Goal: Information Seeking & Learning: Learn about a topic

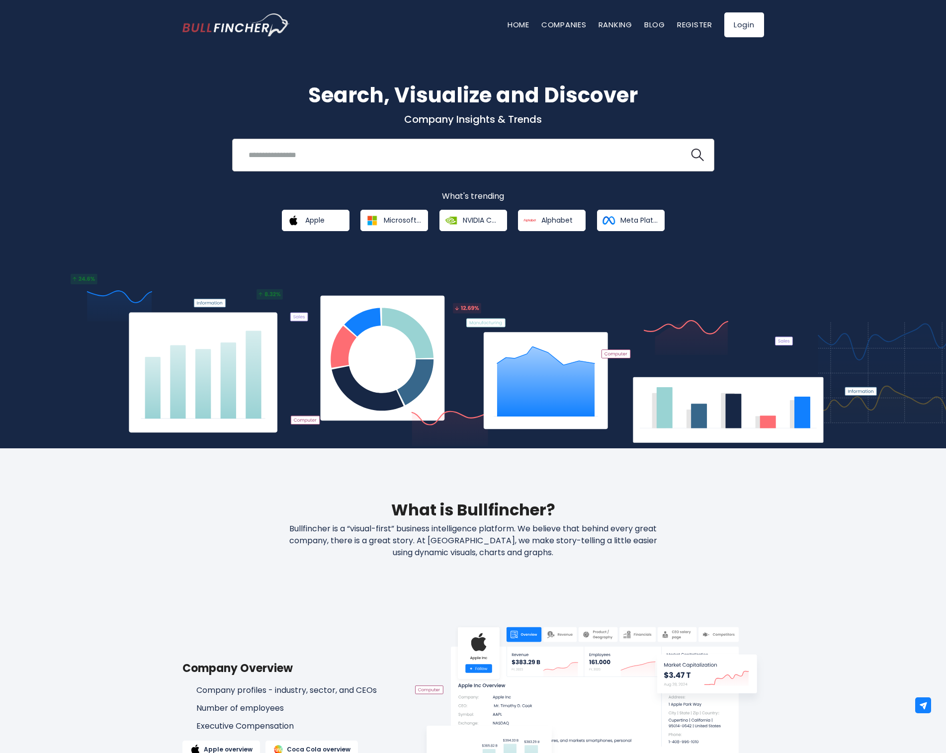
click at [315, 149] on input "search" at bounding box center [460, 155] width 436 height 18
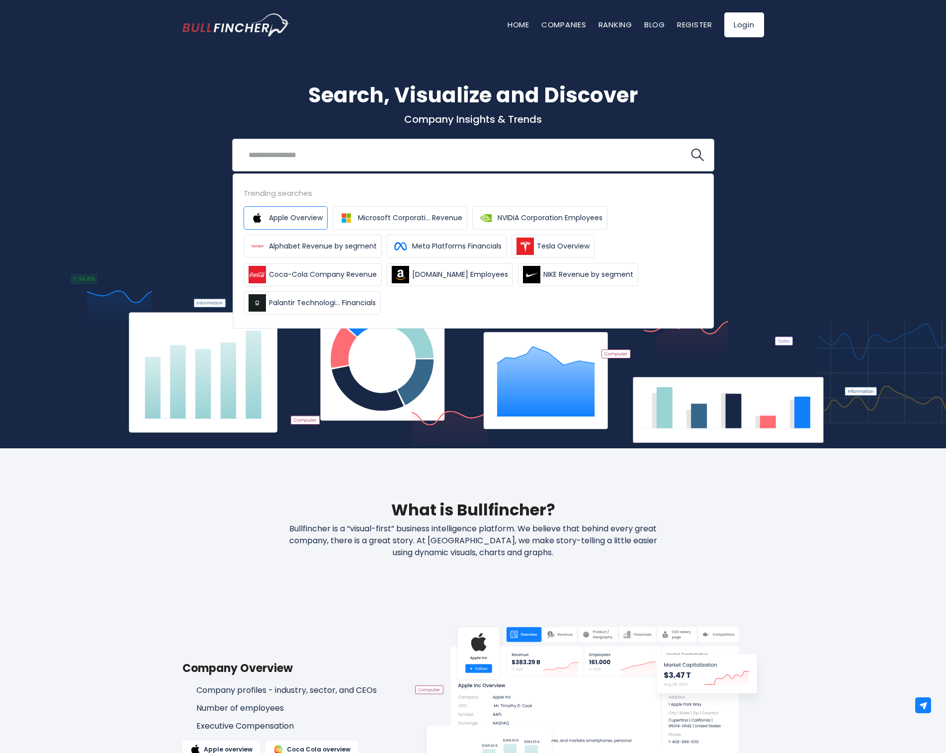
click at [314, 222] on span "Apple Overview" at bounding box center [296, 218] width 54 height 10
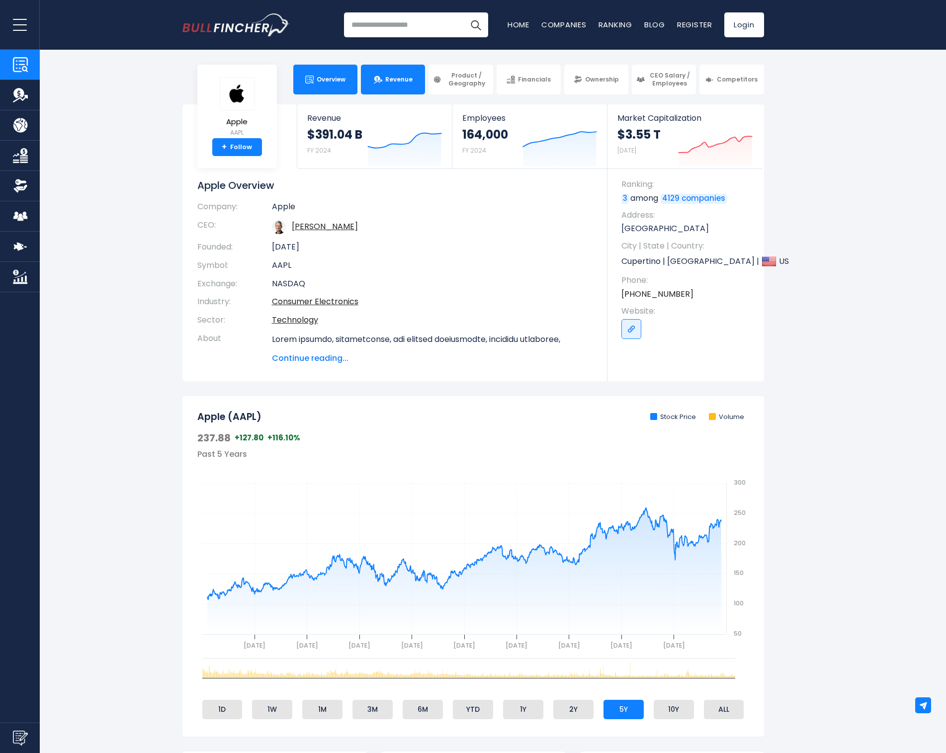
click at [393, 86] on link "Revenue" at bounding box center [393, 80] width 64 height 30
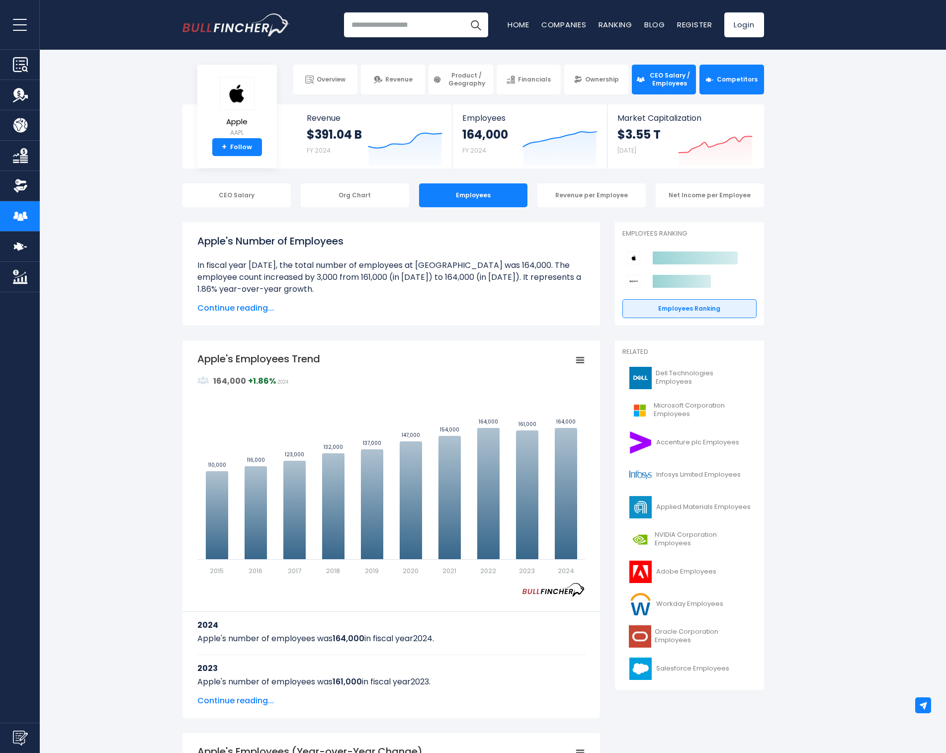
click at [746, 75] on link "Competitors" at bounding box center [731, 80] width 64 height 30
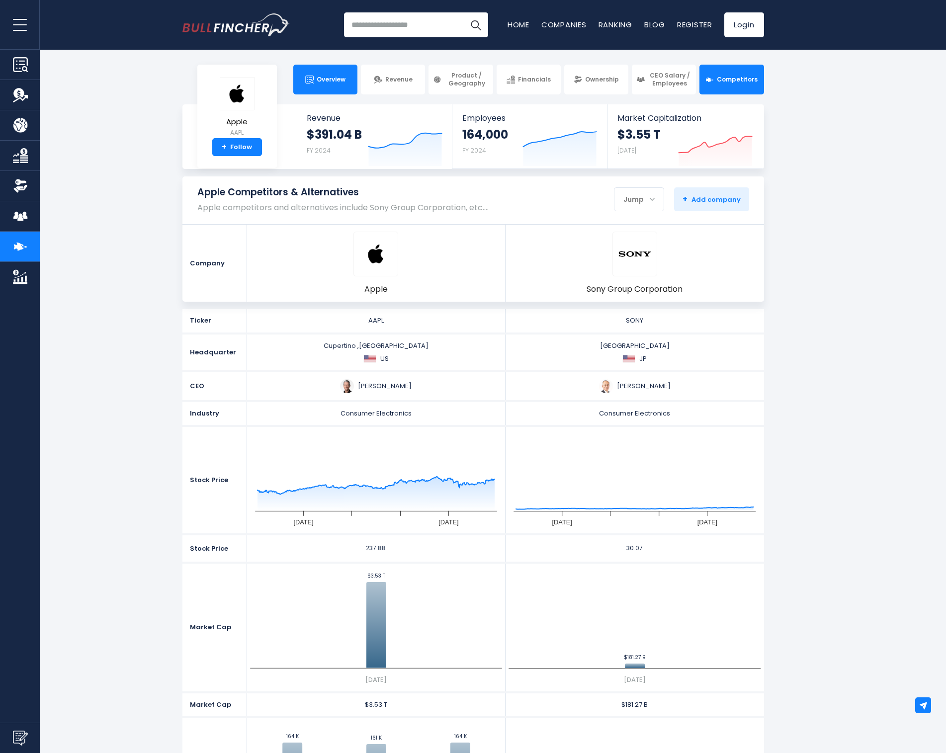
click at [329, 89] on link "Overview" at bounding box center [325, 80] width 64 height 30
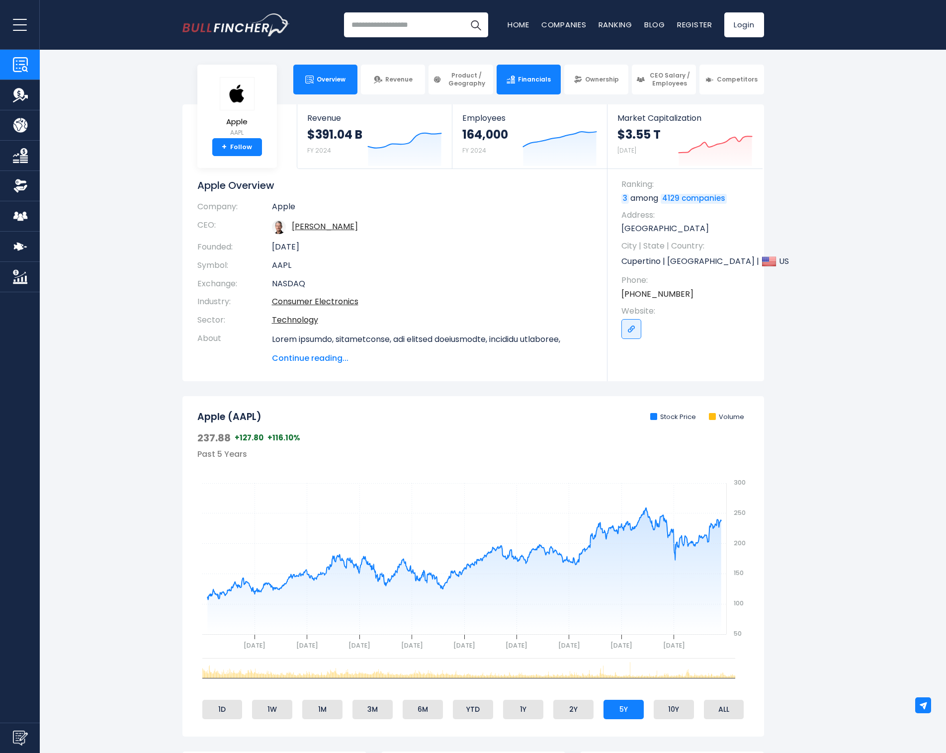
click at [537, 71] on link "Financials" at bounding box center [528, 80] width 64 height 30
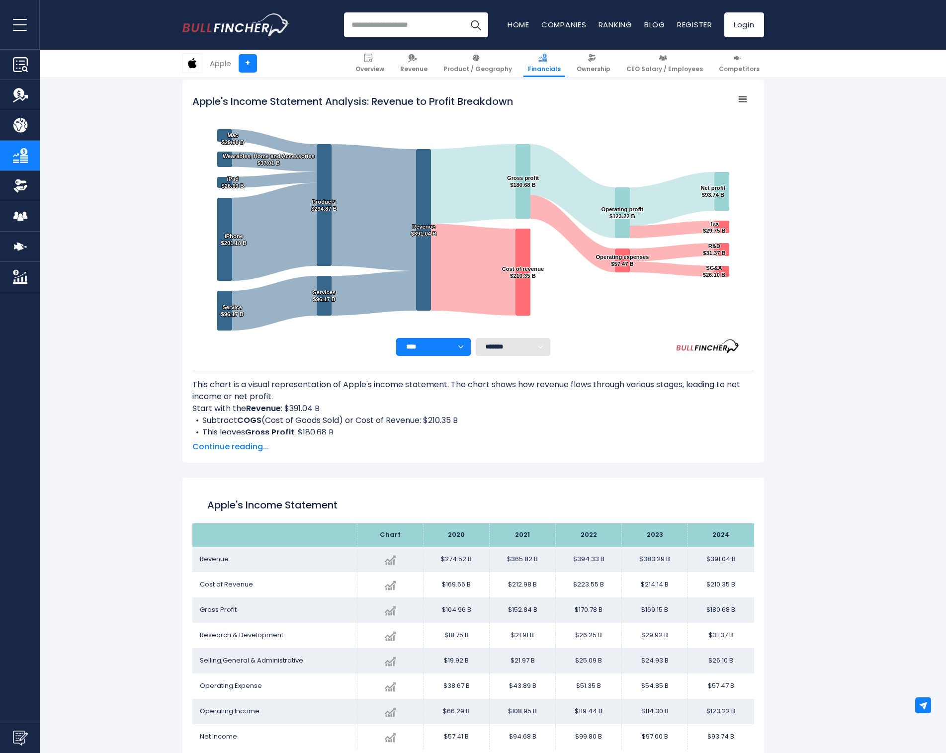
scroll to position [318, 0]
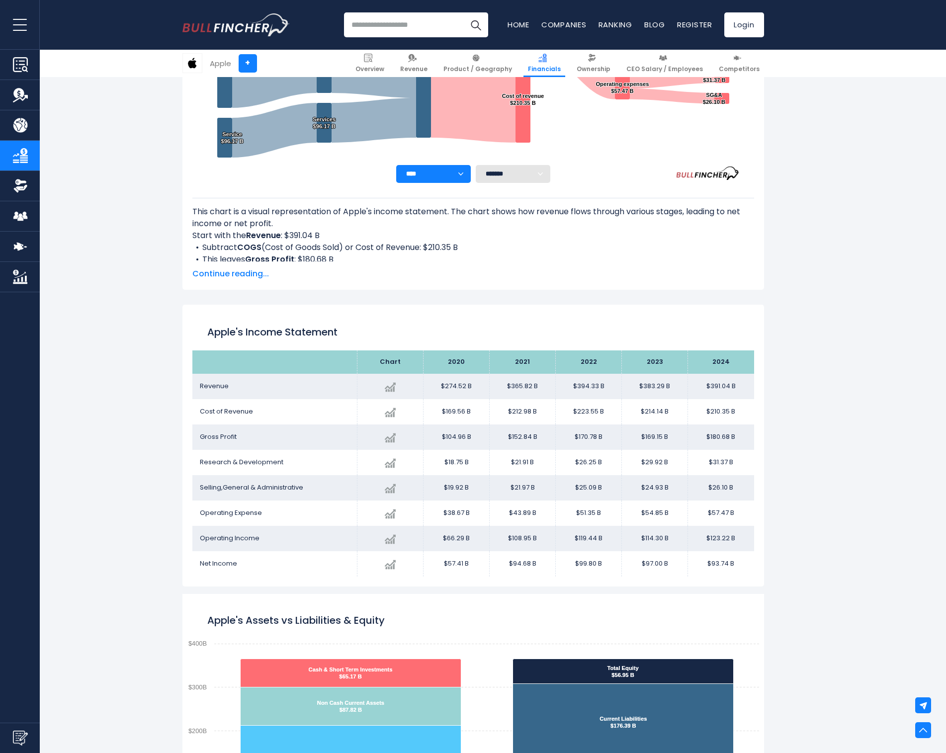
click at [268, 336] on h1 "Apple's Income Statement" at bounding box center [473, 331] width 532 height 15
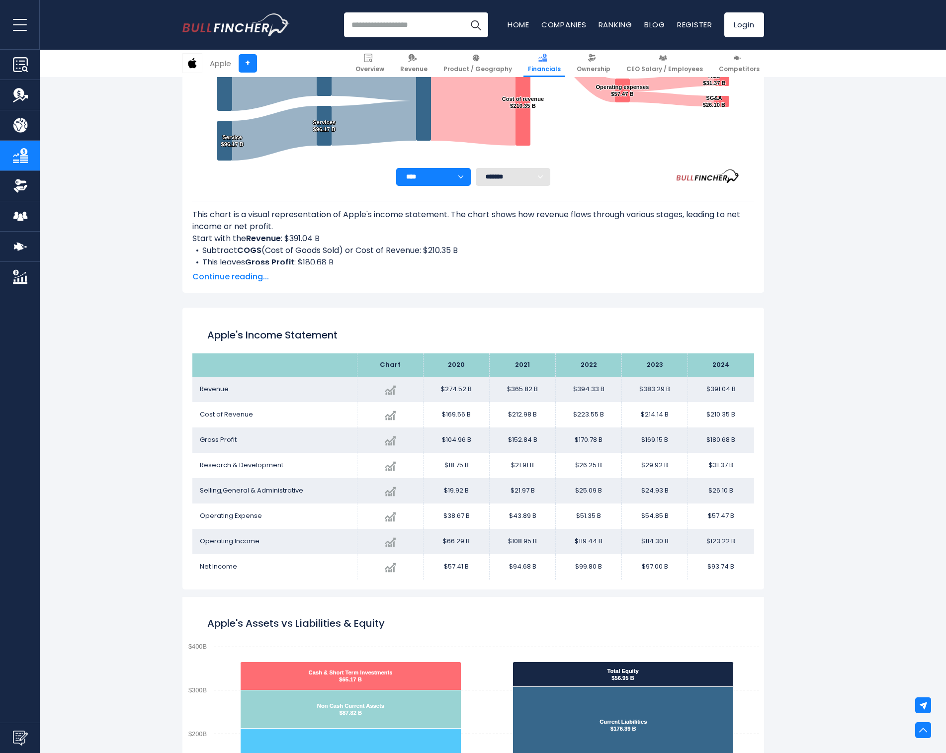
scroll to position [0, 0]
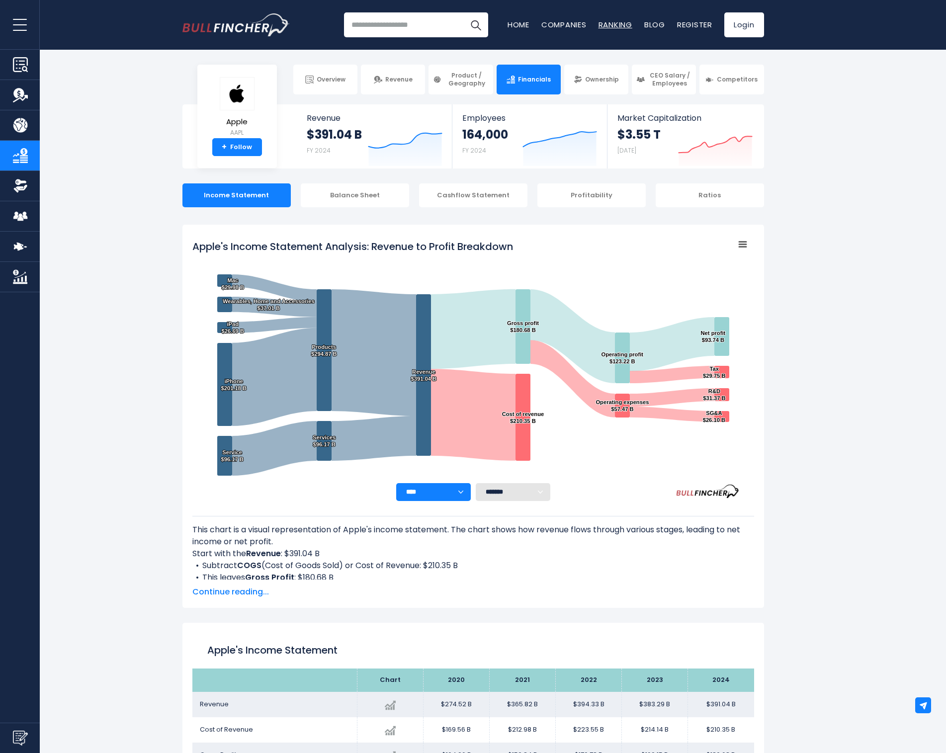
click at [614, 20] on link "Ranking" at bounding box center [615, 24] width 34 height 10
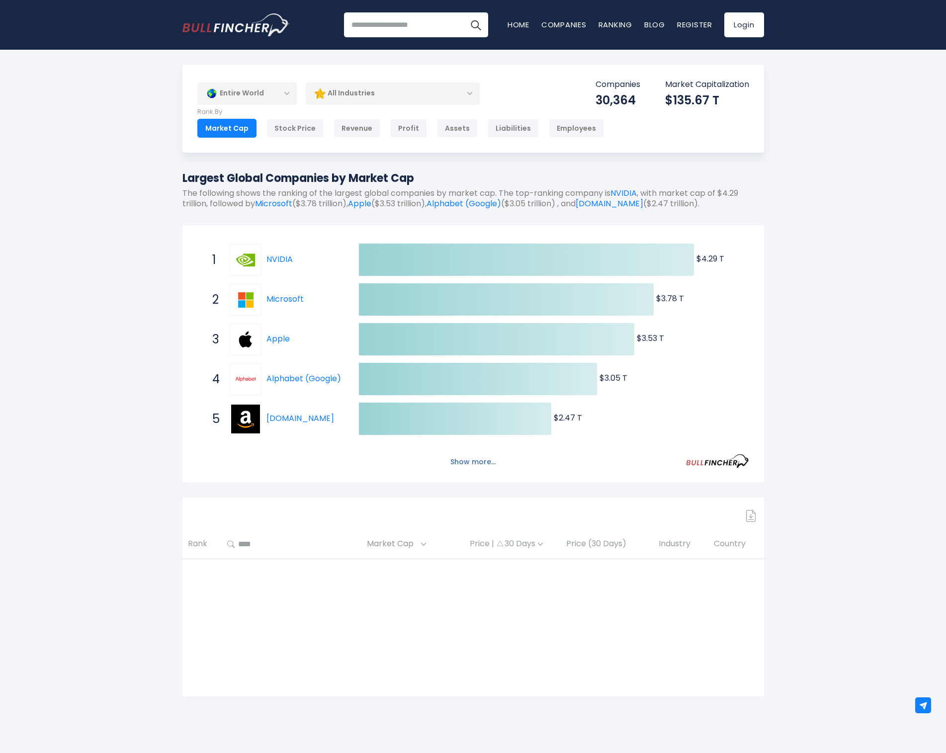
click at [478, 454] on button "Show more..." at bounding box center [472, 462] width 57 height 16
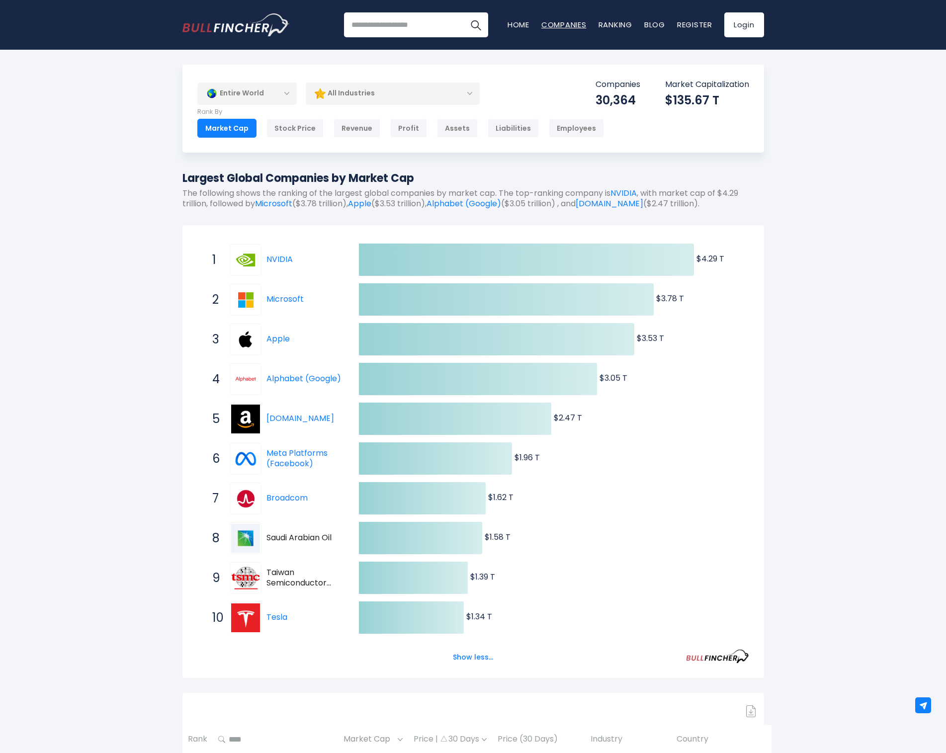
click at [574, 26] on link "Companies" at bounding box center [563, 24] width 45 height 10
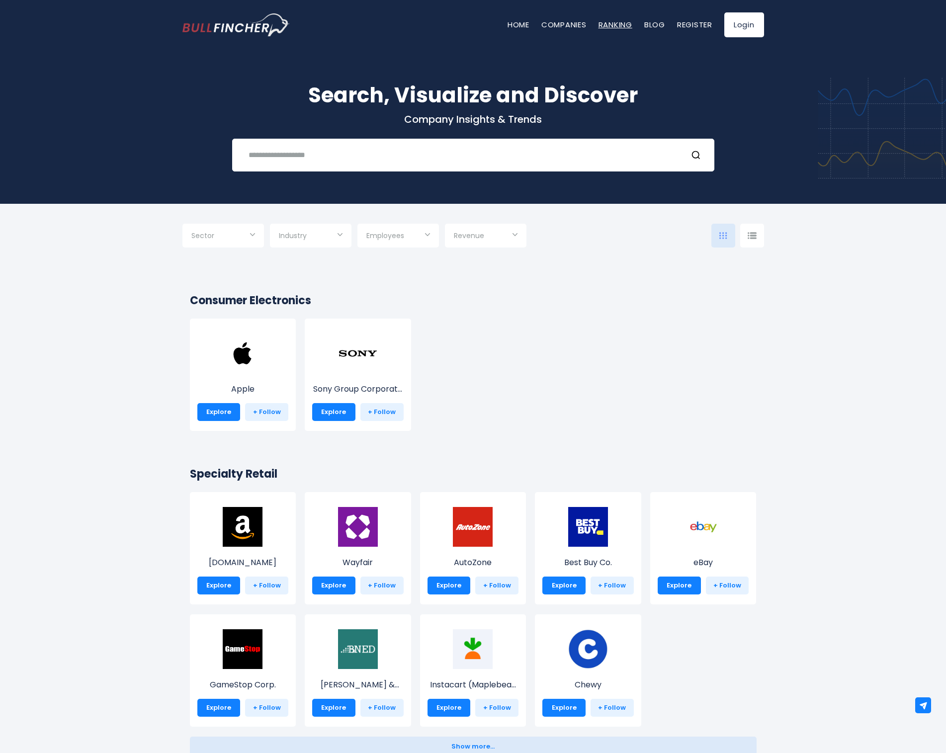
click at [621, 28] on link "Ranking" at bounding box center [615, 24] width 34 height 10
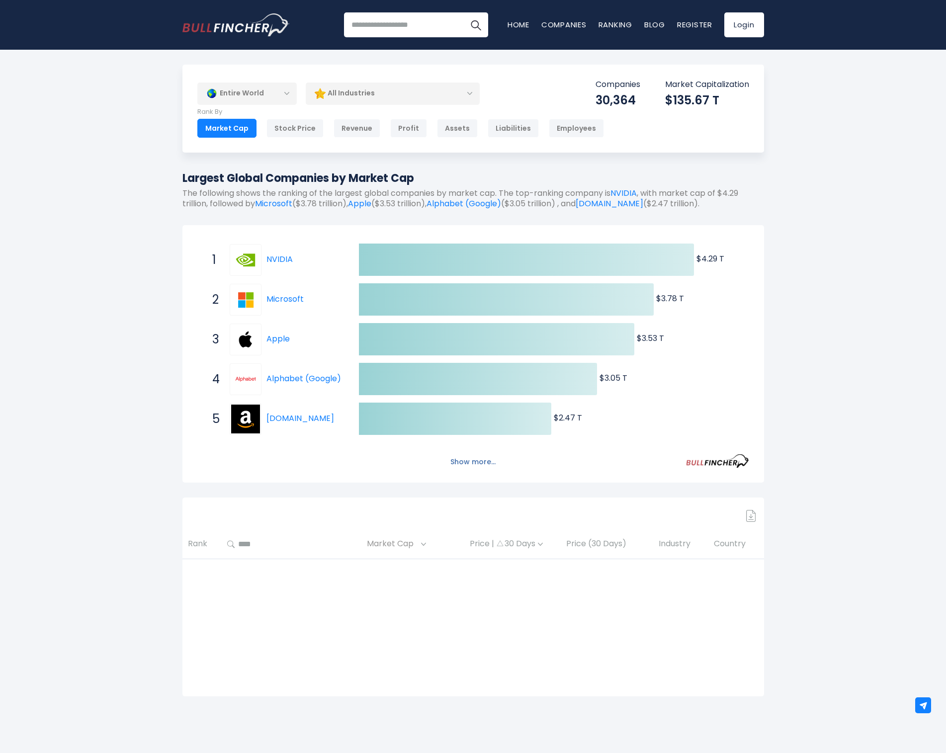
click at [465, 461] on button "Show more..." at bounding box center [472, 462] width 57 height 16
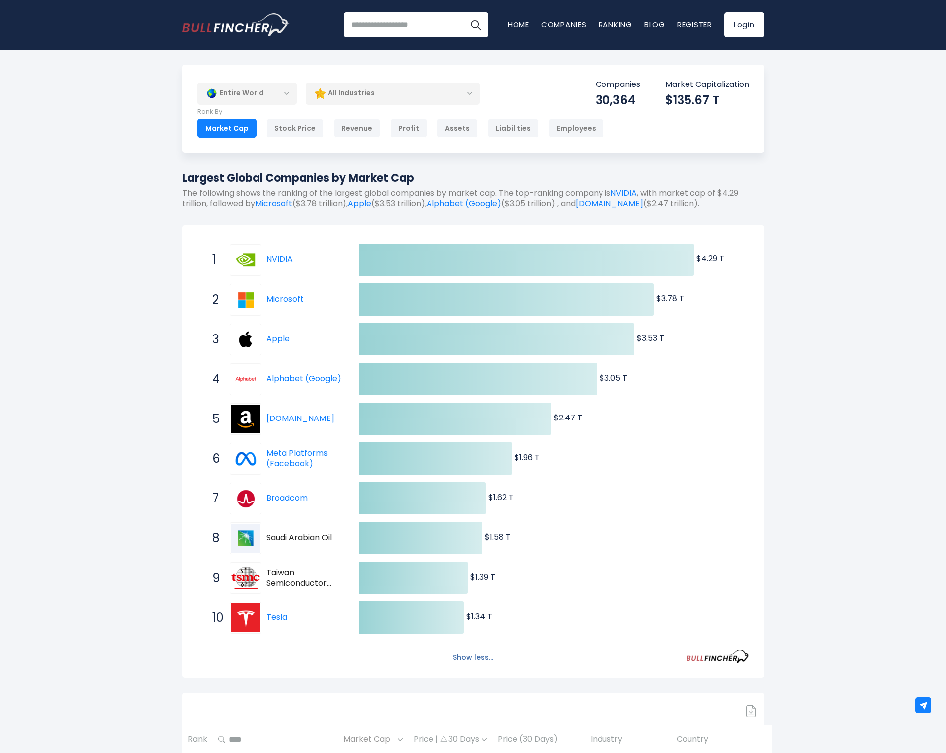
click at [475, 651] on button "Show less..." at bounding box center [473, 657] width 52 height 16
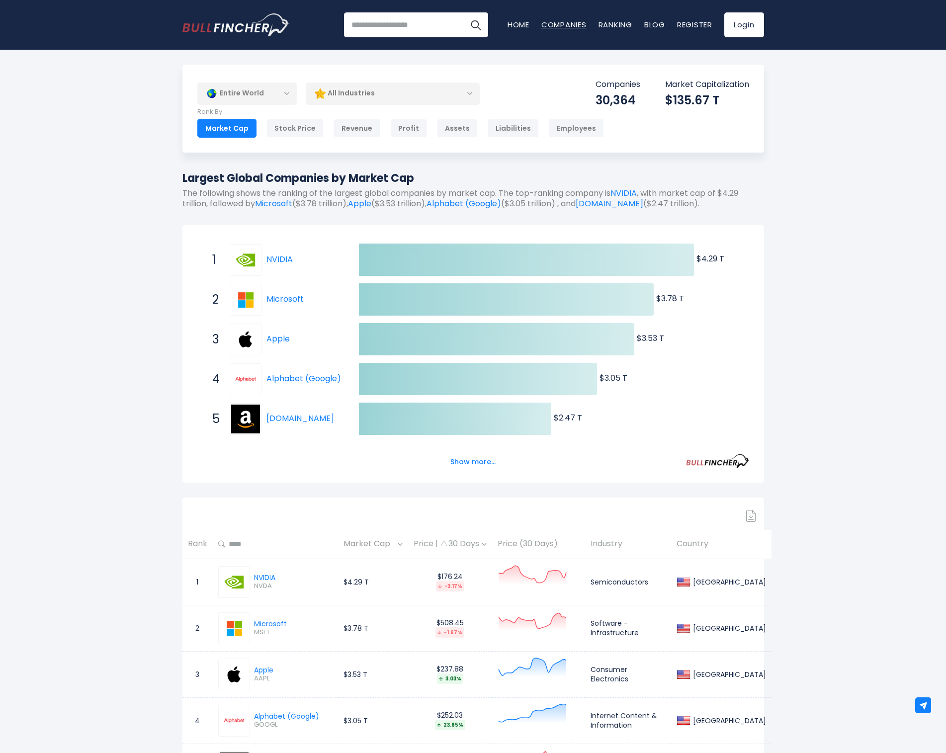
click at [572, 22] on link "Companies" at bounding box center [563, 24] width 45 height 10
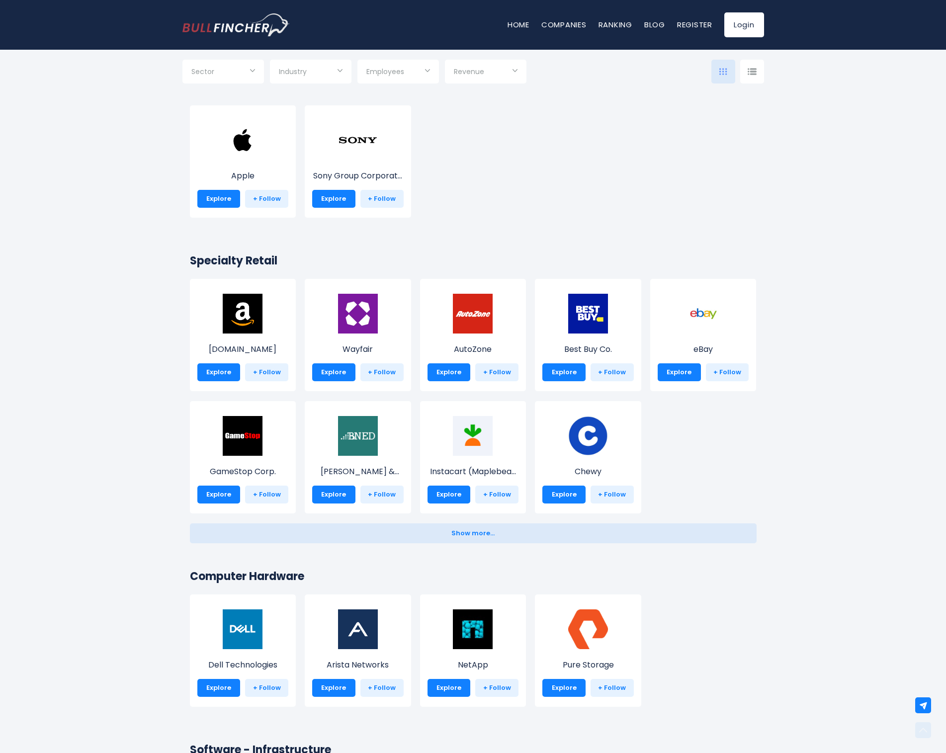
scroll to position [922, 0]
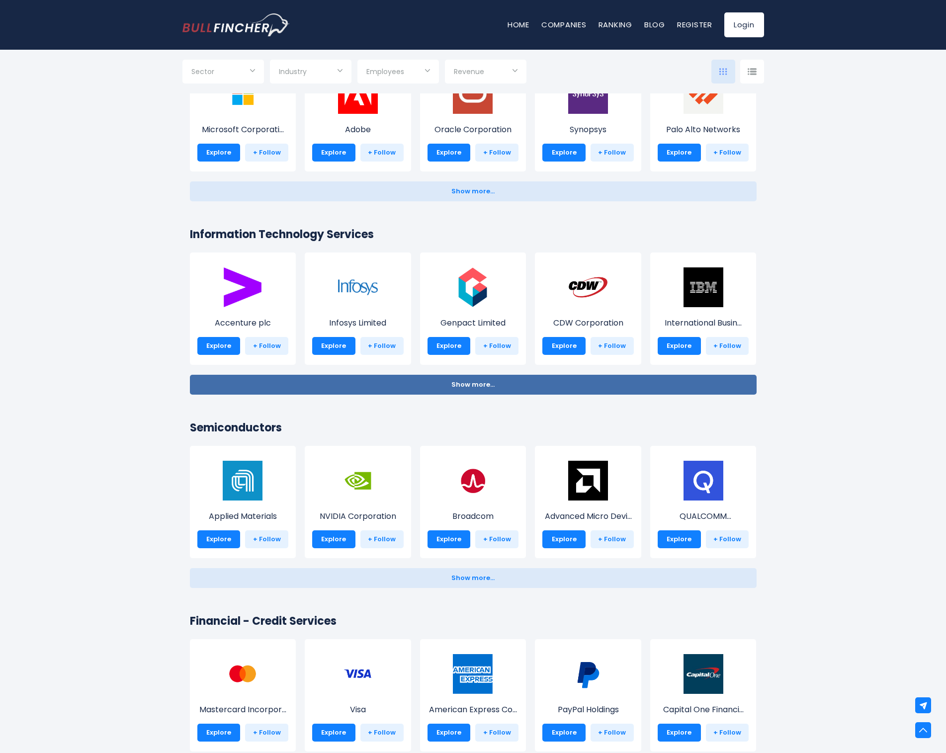
click at [447, 389] on button "Show more... Show less..." at bounding box center [473, 385] width 566 height 20
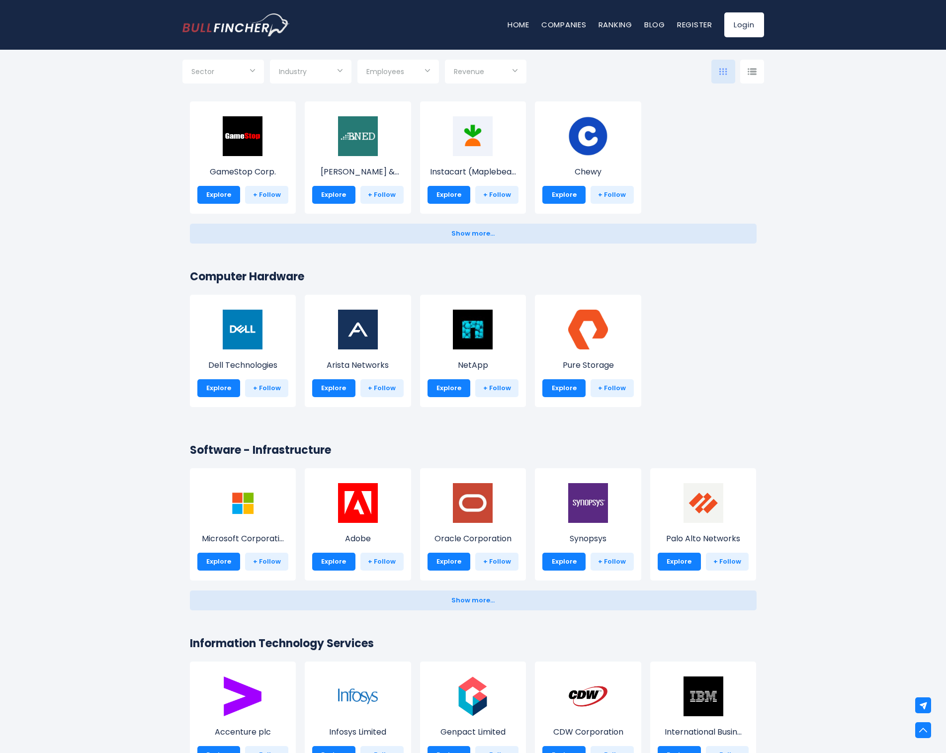
scroll to position [658, 0]
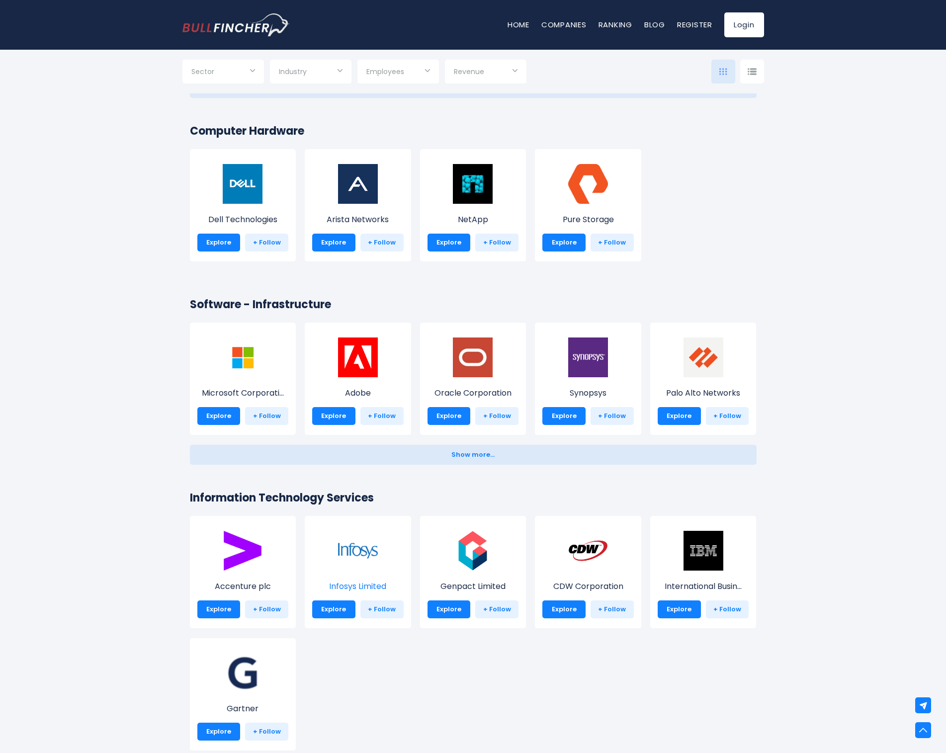
click at [349, 547] on img at bounding box center [358, 551] width 40 height 40
click at [355, 588] on p "Infosys Limited" at bounding box center [357, 586] width 91 height 12
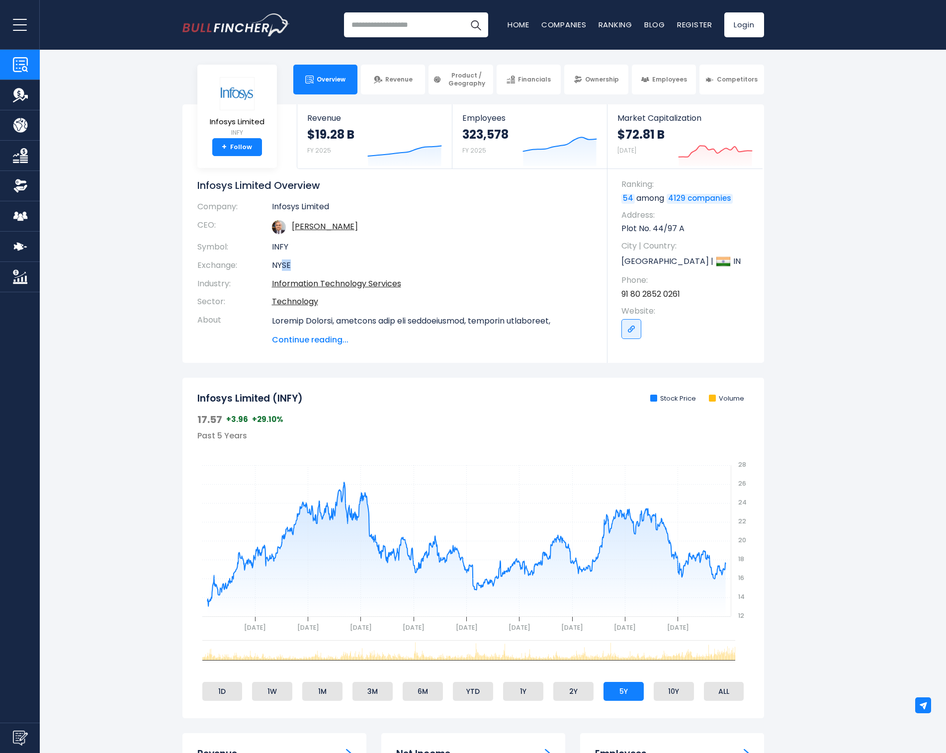
drag, startPoint x: 280, startPoint y: 264, endPoint x: 299, endPoint y: 264, distance: 19.4
click at [299, 264] on td "NYSE" at bounding box center [432, 265] width 321 height 18
click at [99, 276] on section "Infosys Limited INFY + Follow Revenue $19.28 B FY 2025 Created with Highcharts …" at bounding box center [473, 233] width 946 height 258
click at [409, 82] on span "Revenue" at bounding box center [398, 80] width 27 height 8
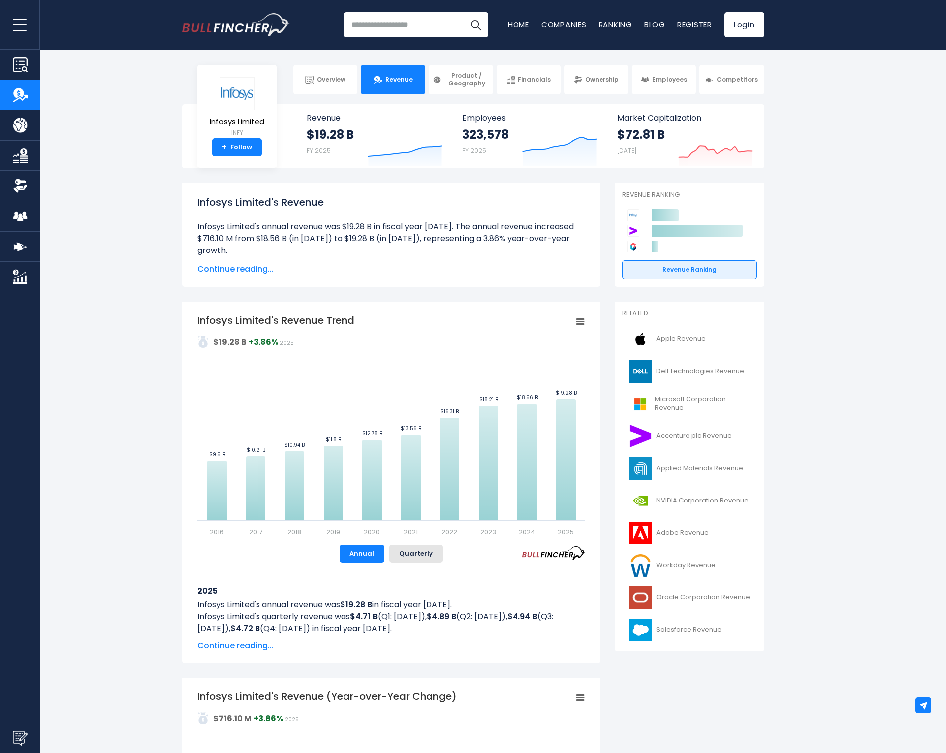
click at [380, 25] on input "search" at bounding box center [416, 24] width 144 height 25
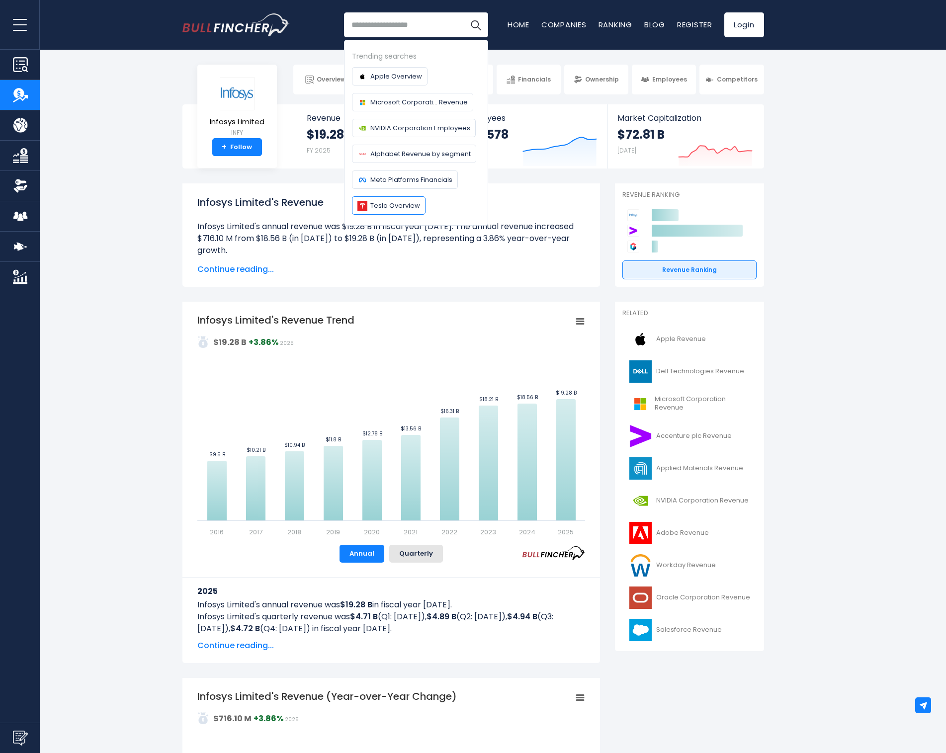
click at [387, 209] on span "Tesla Overview" at bounding box center [395, 205] width 50 height 10
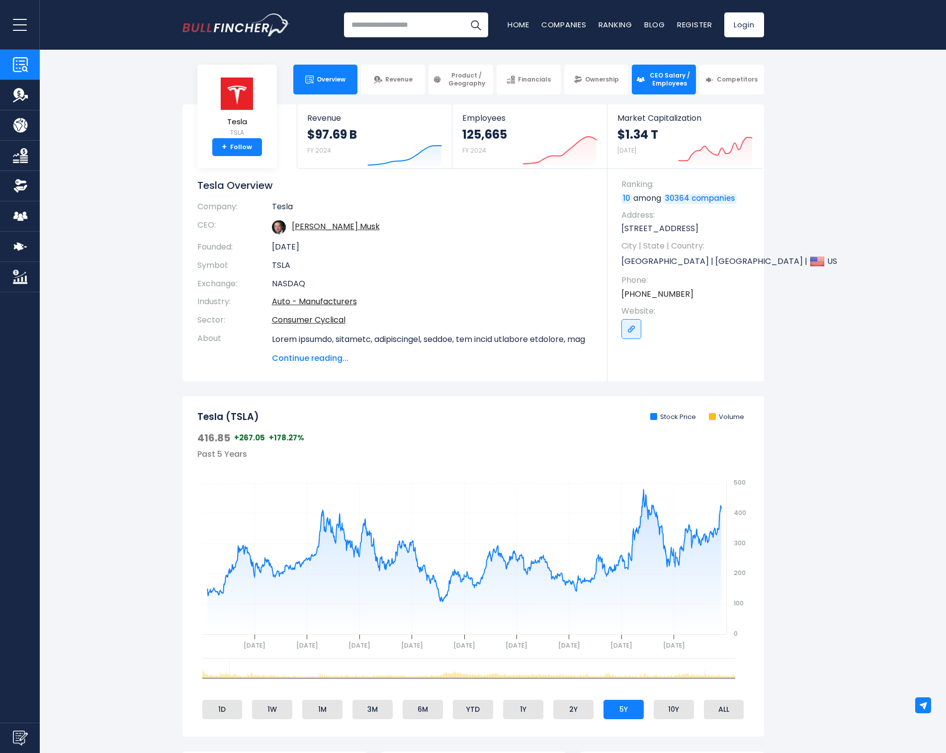
click at [668, 81] on span "CEO Salary / Employees" at bounding box center [669, 79] width 44 height 15
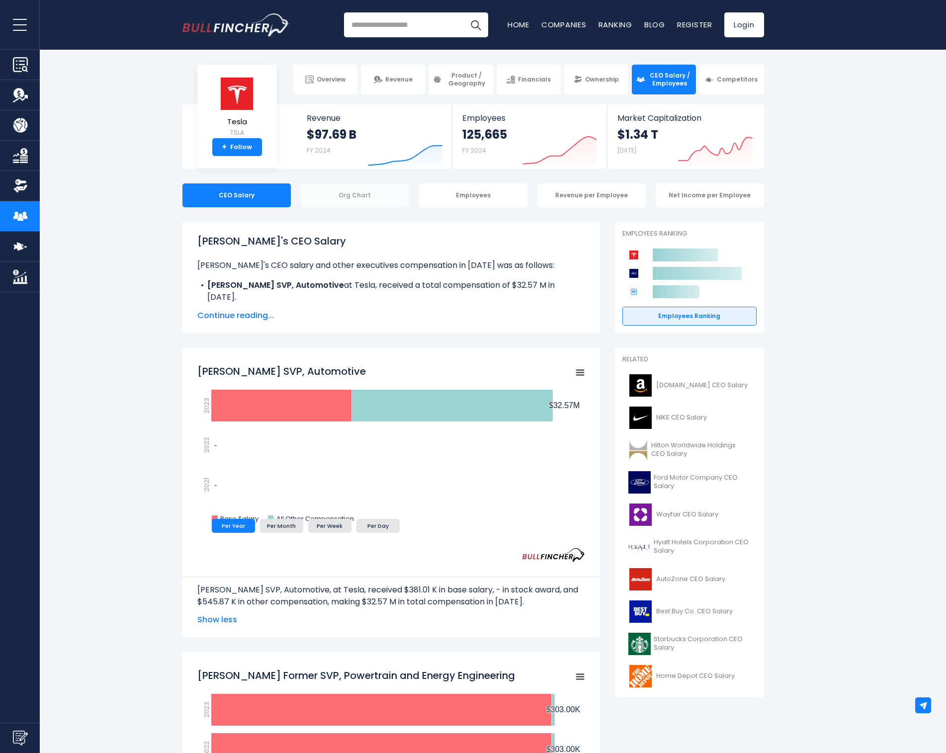
click at [368, 192] on div "Org Chart" at bounding box center [355, 195] width 108 height 24
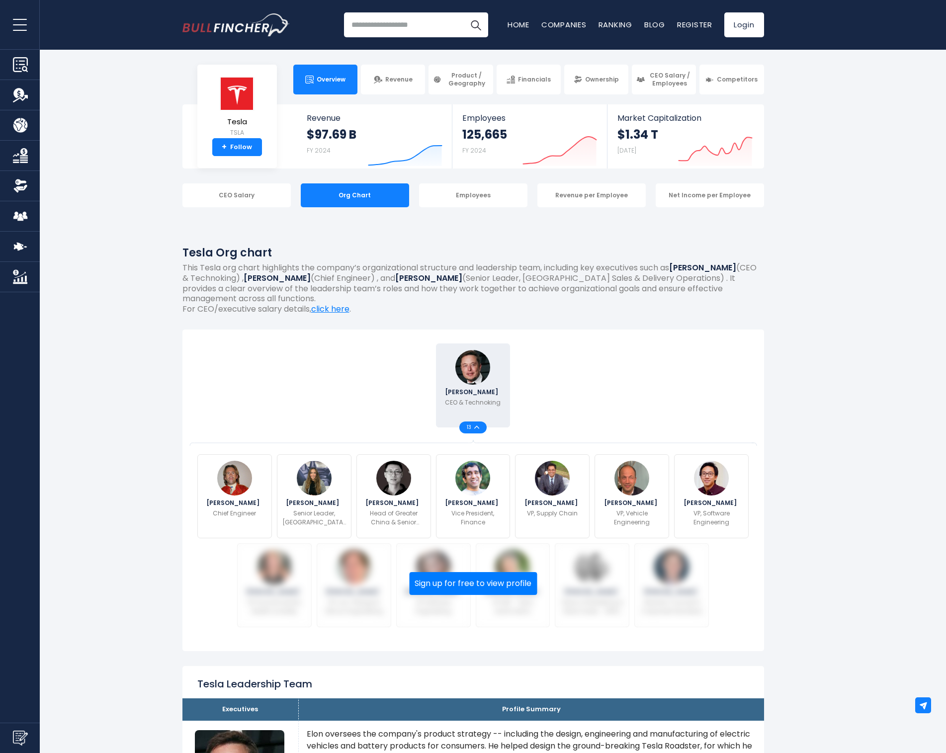
click at [341, 87] on link "Overview" at bounding box center [325, 80] width 64 height 30
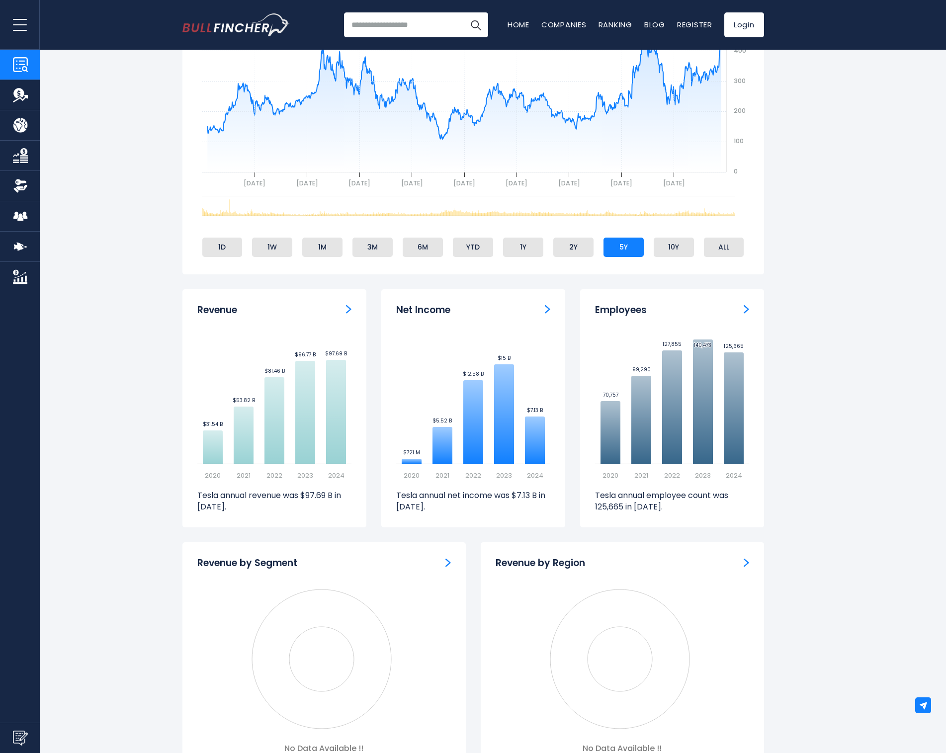
scroll to position [758, 0]
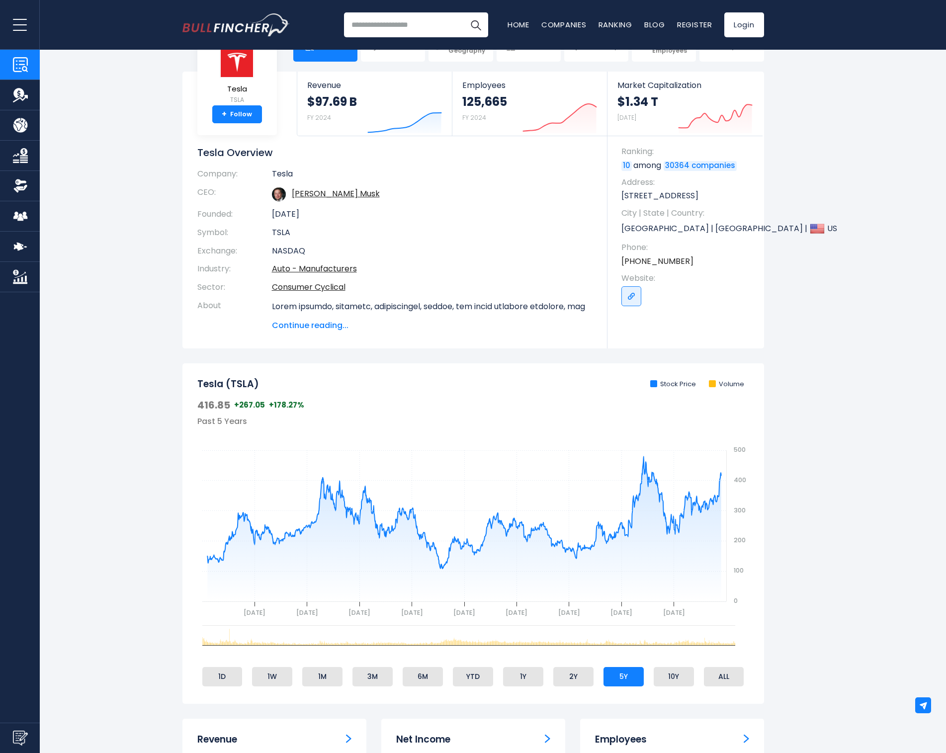
scroll to position [0, 0]
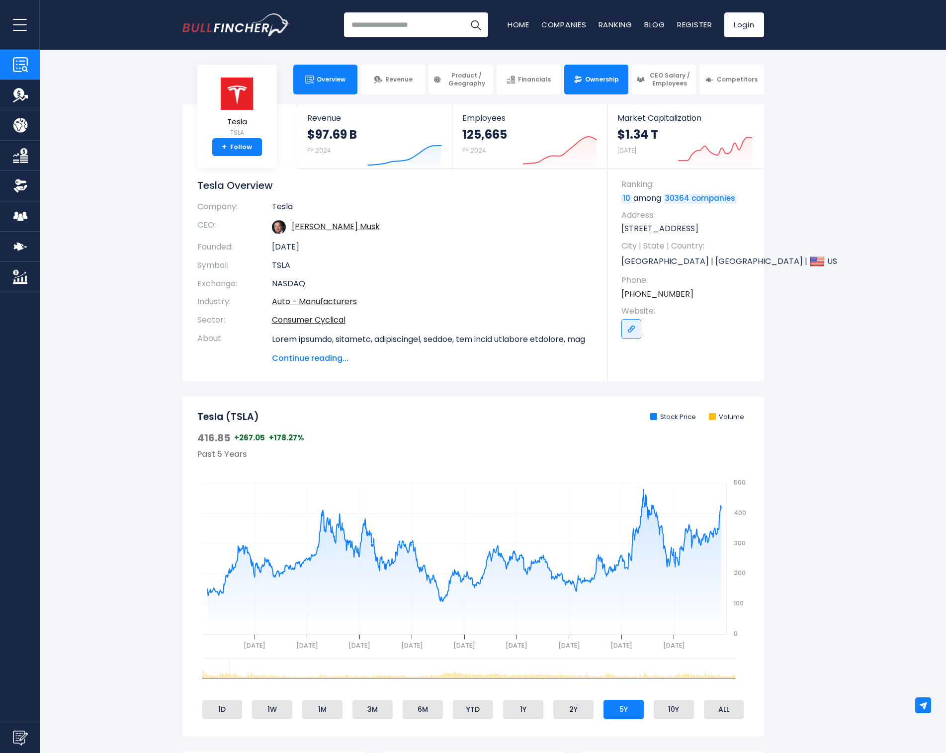
click at [603, 80] on span "Ownership" at bounding box center [602, 80] width 34 height 8
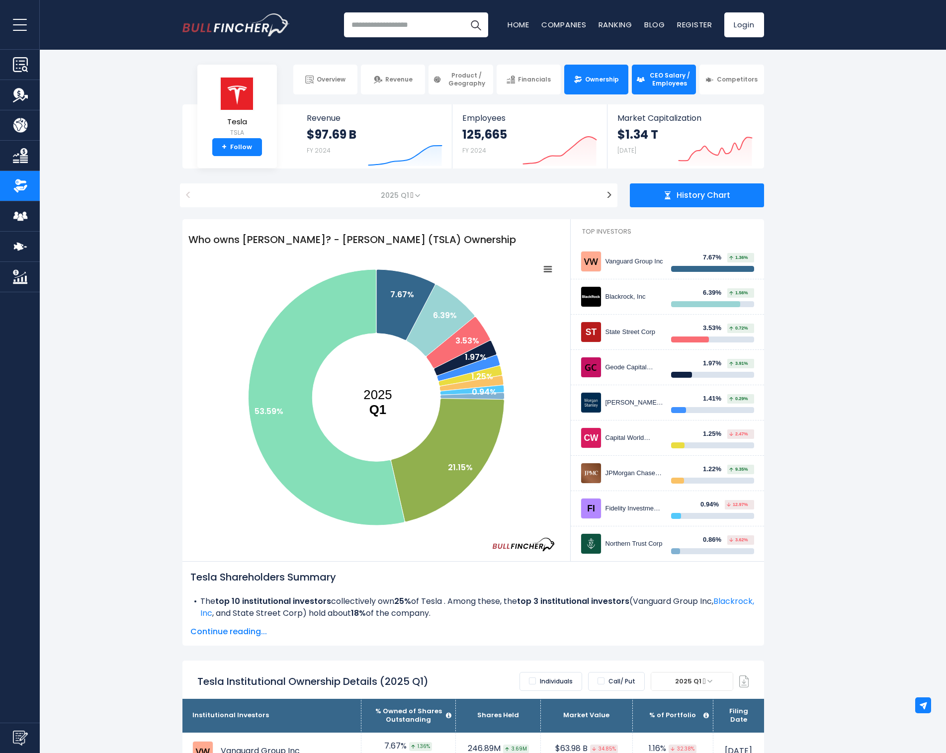
click at [675, 79] on span "CEO Salary / Employees" at bounding box center [669, 79] width 44 height 15
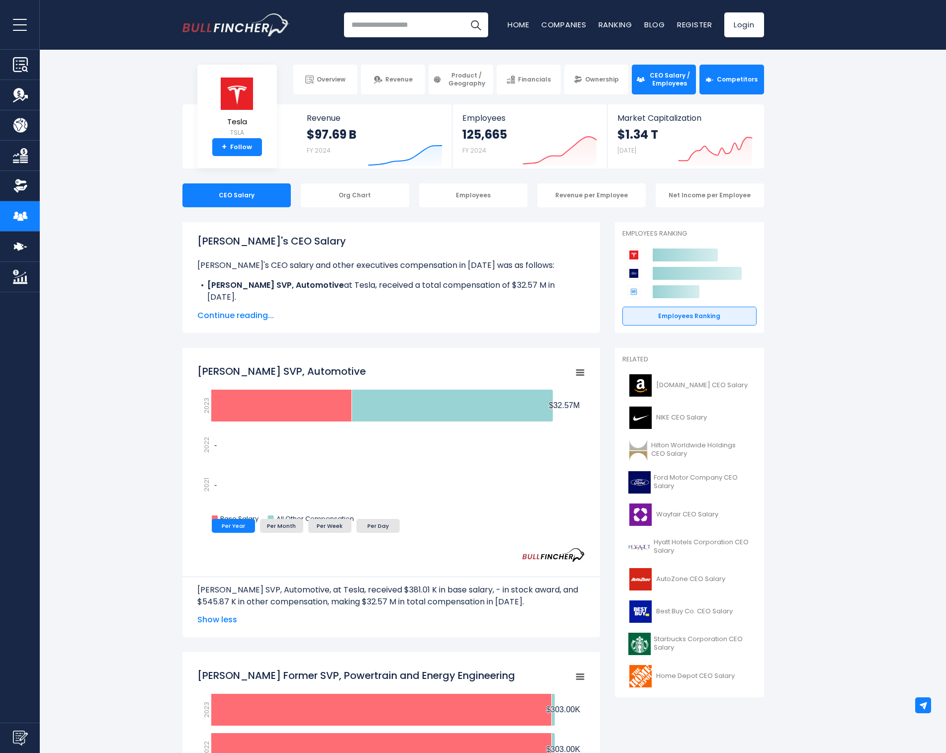
click at [741, 84] on link "Competitors" at bounding box center [731, 80] width 64 height 30
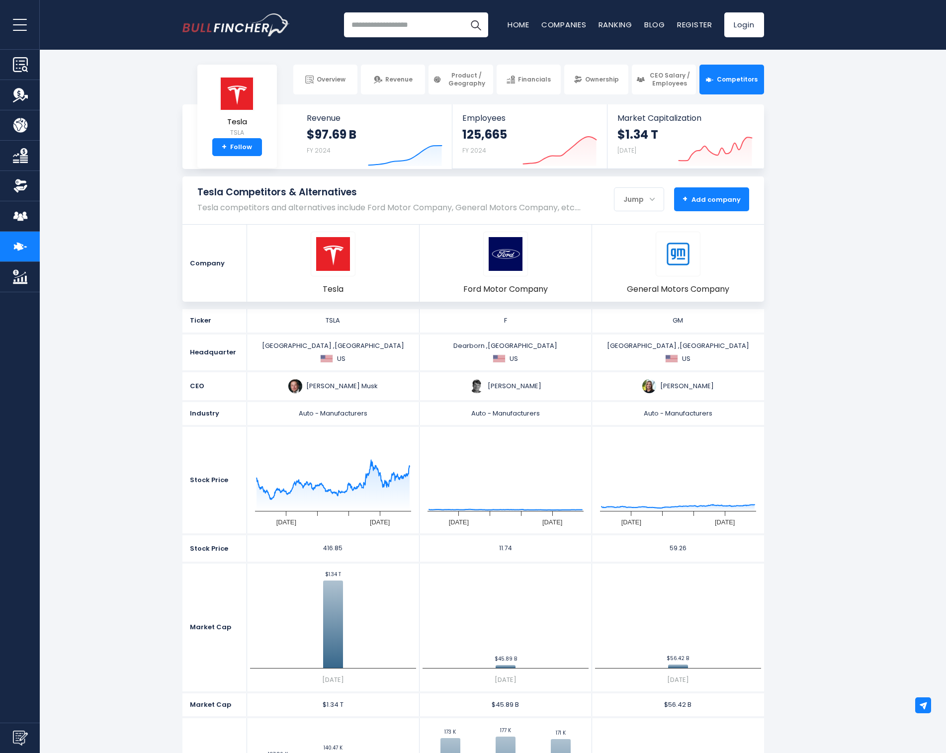
click at [712, 198] on span "+ Add company" at bounding box center [711, 199] width 58 height 9
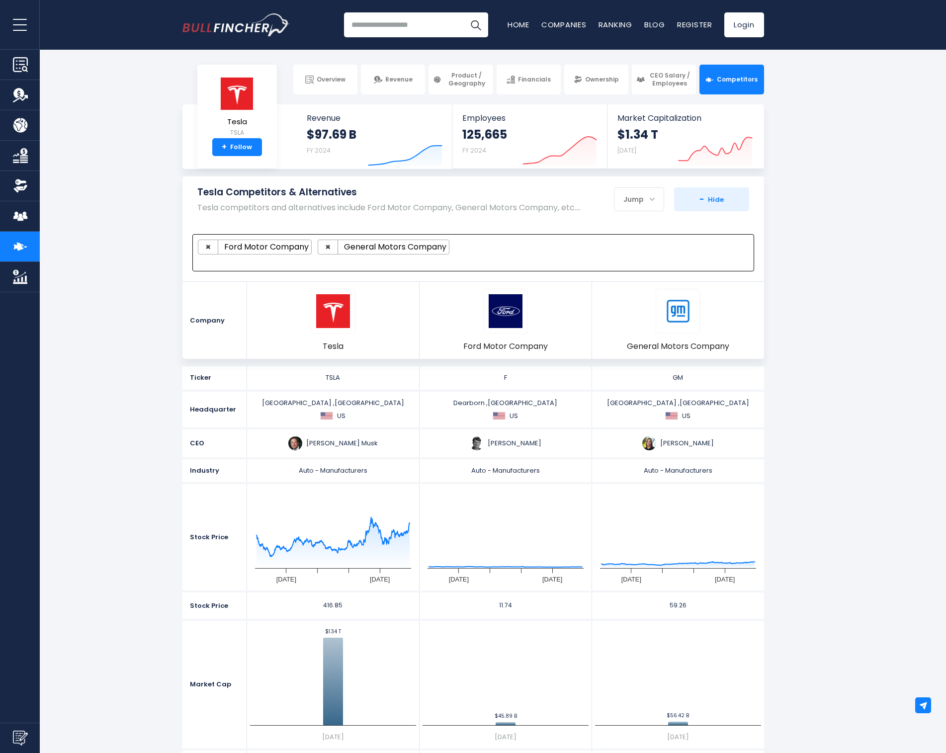
click at [503, 251] on ul "× Ford Motor Company × General Motors Company" at bounding box center [469, 247] width 542 height 15
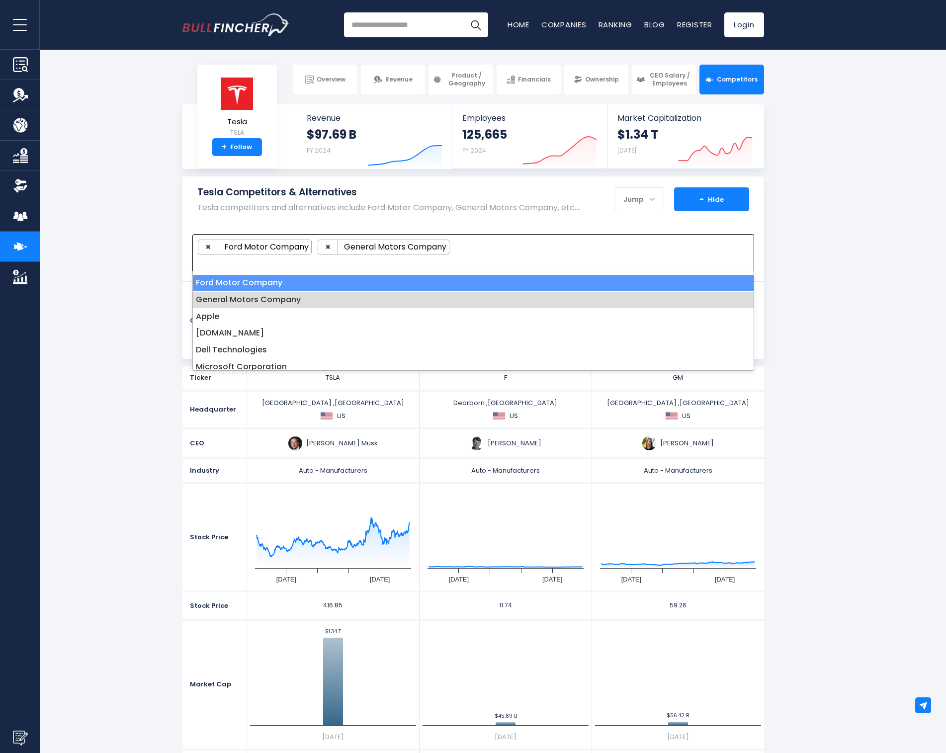
click at [719, 198] on span "- Hide" at bounding box center [711, 199] width 24 height 9
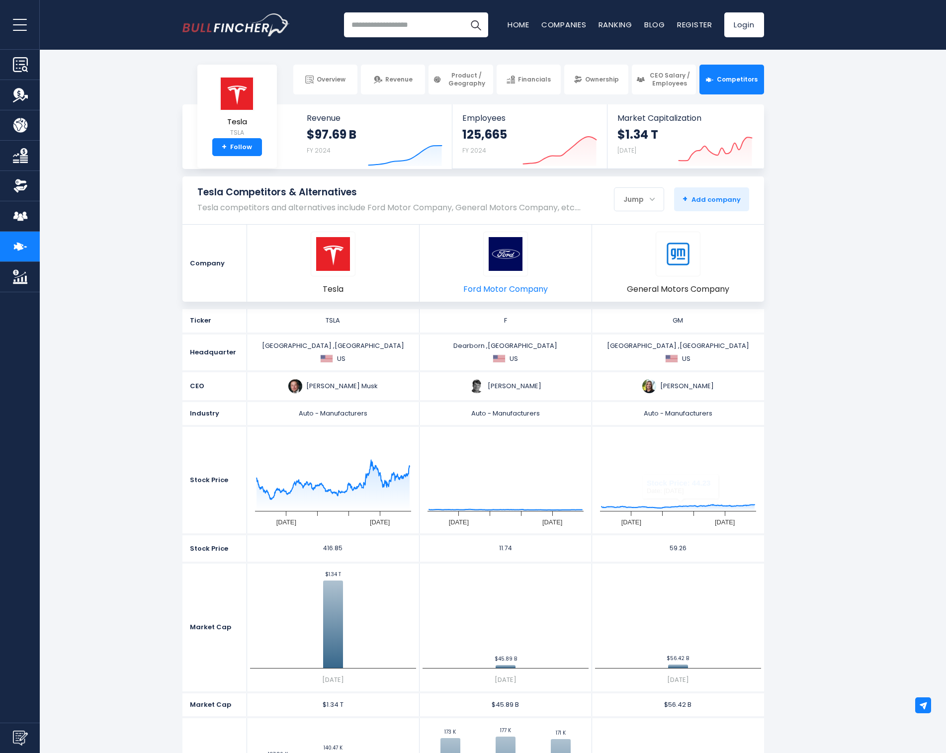
click at [503, 285] on span "Ford Motor Company" at bounding box center [505, 289] width 84 height 11
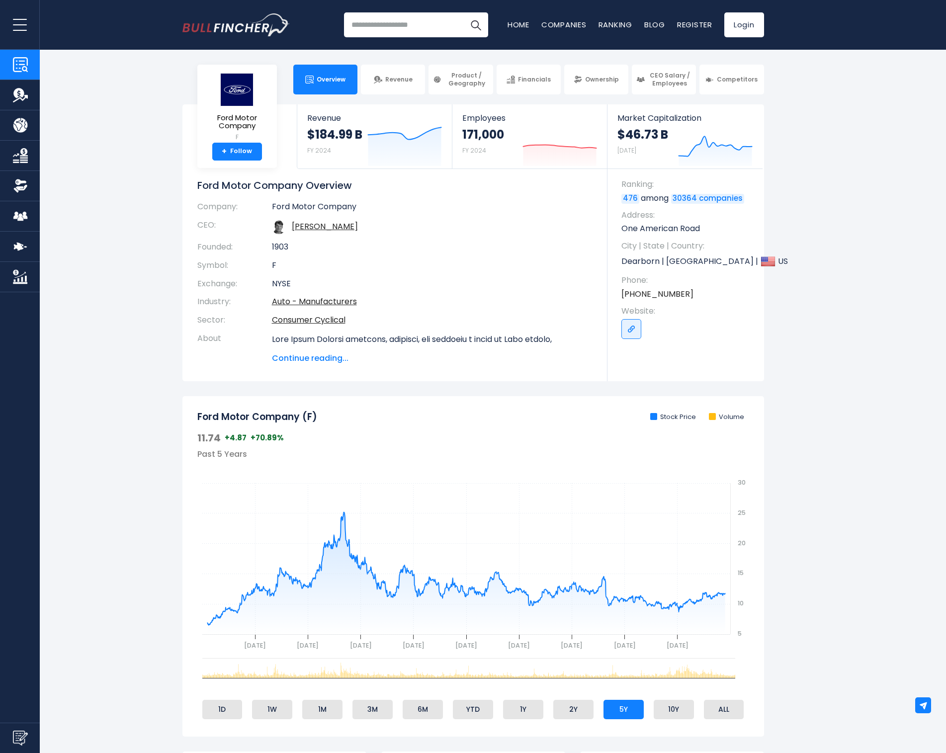
click at [805, 272] on section "Ford Motor Company F + Follow Revenue $184.99 B FY 2024 Created with Highcharts…" at bounding box center [473, 242] width 946 height 277
click at [108, 233] on section "Ford Motor Company F + Follow Revenue $184.99 B FY 2024 Created with Highcharts…" at bounding box center [473, 242] width 946 height 277
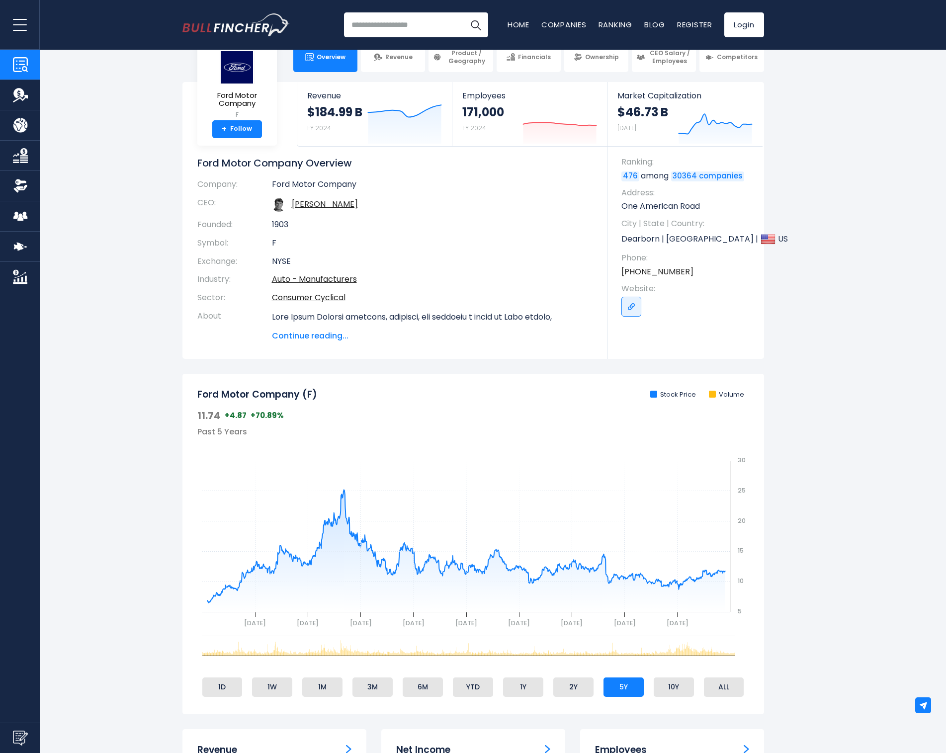
click at [311, 338] on span "Continue reading..." at bounding box center [432, 336] width 321 height 12
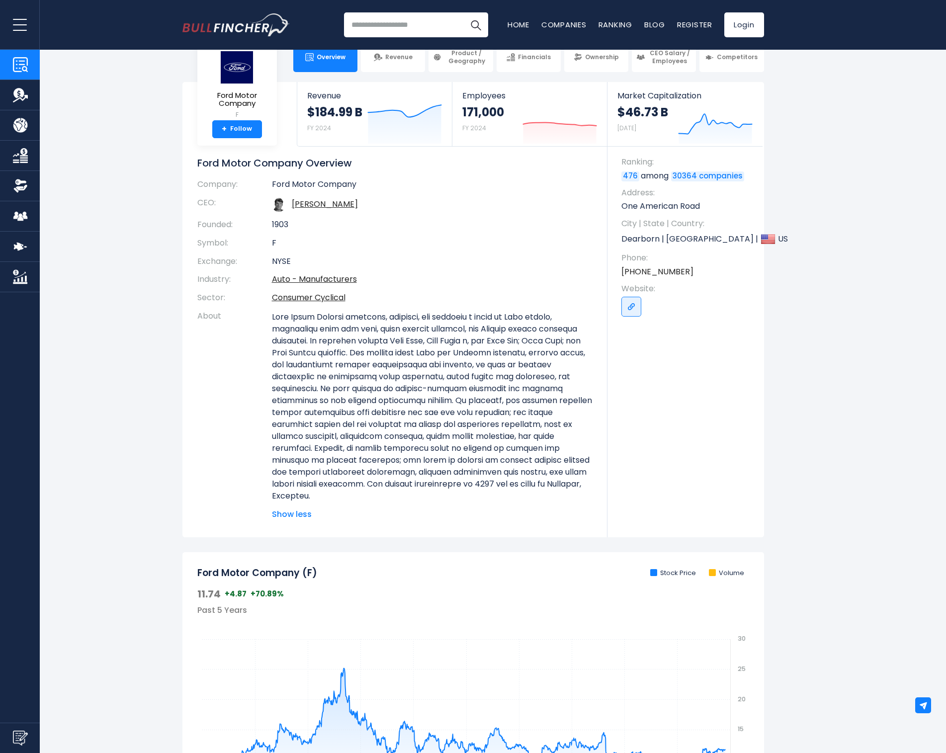
click at [304, 509] on span "Show less" at bounding box center [432, 514] width 321 height 12
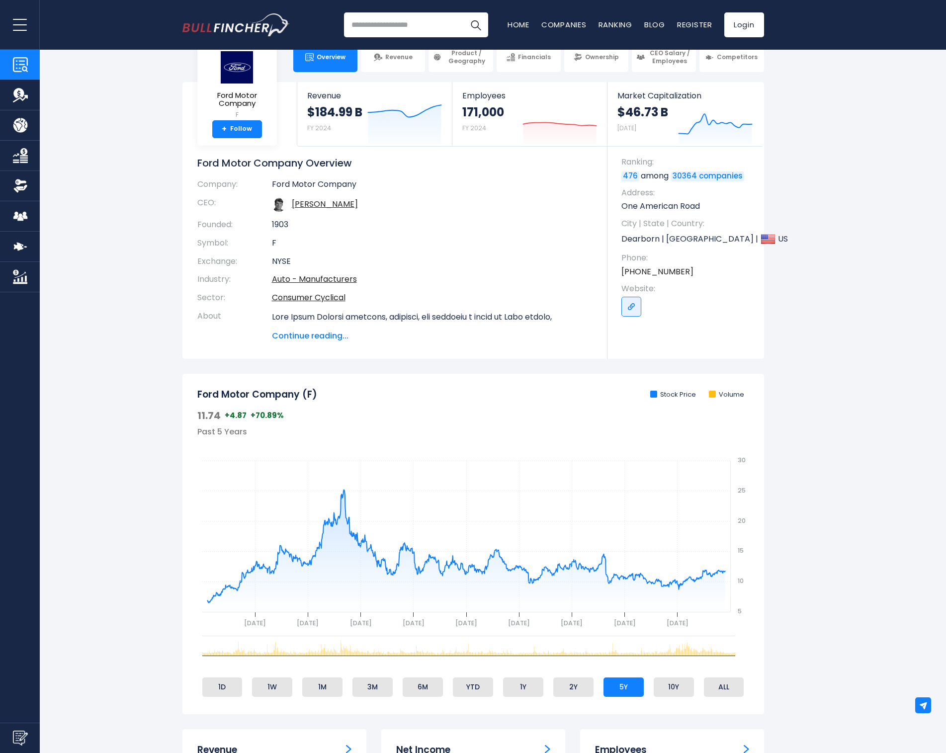
scroll to position [0, 0]
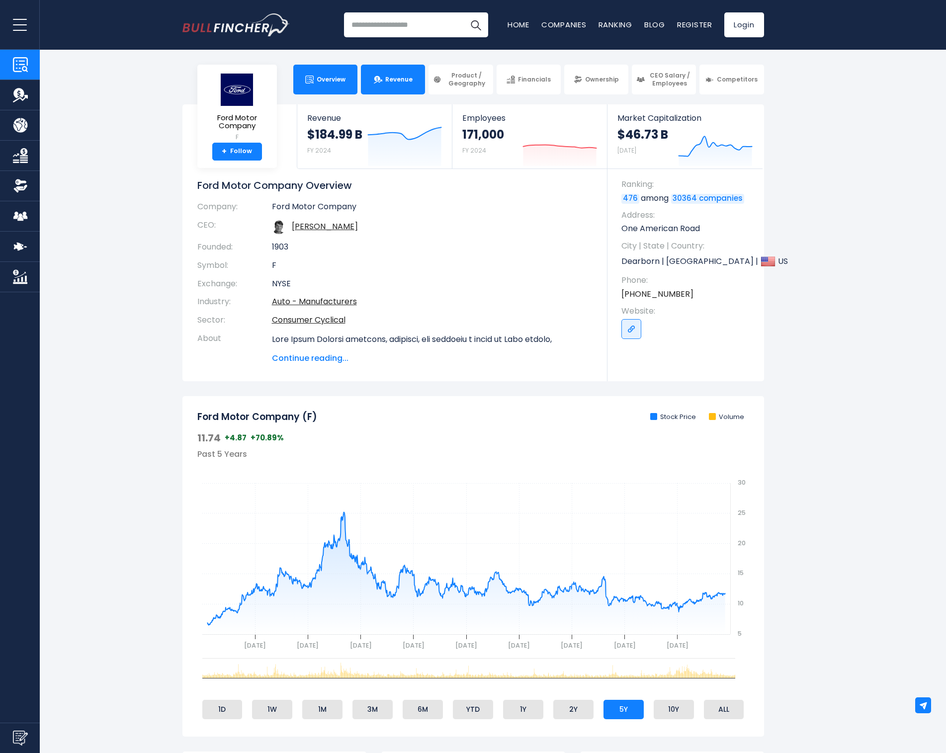
click at [412, 84] on link "Revenue" at bounding box center [393, 80] width 64 height 30
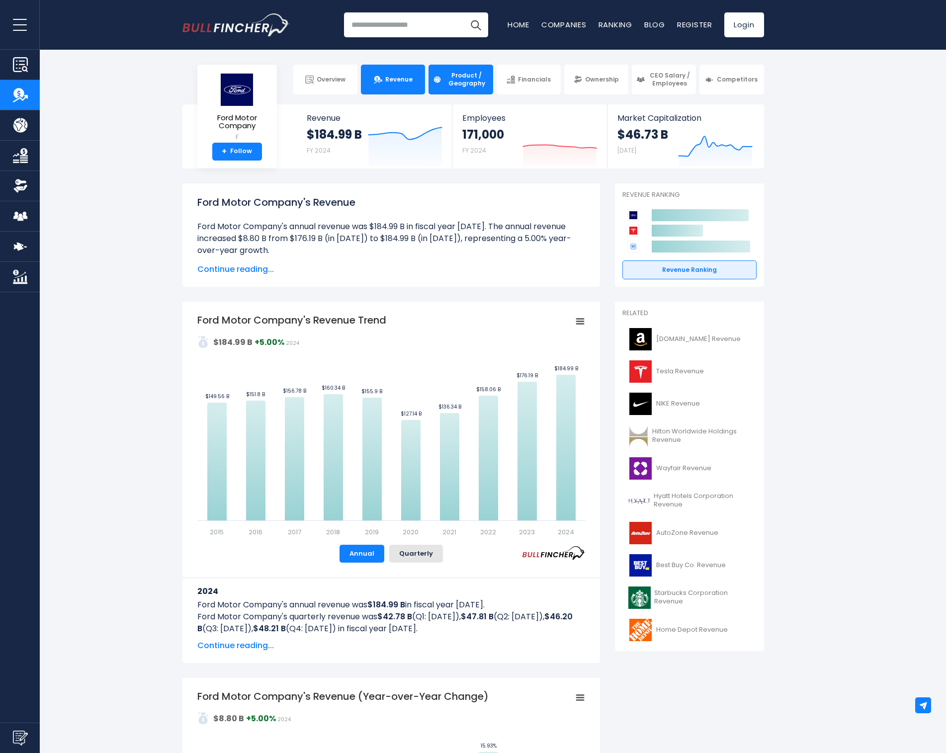
click at [462, 76] on span "Product / Geography" at bounding box center [466, 79] width 44 height 15
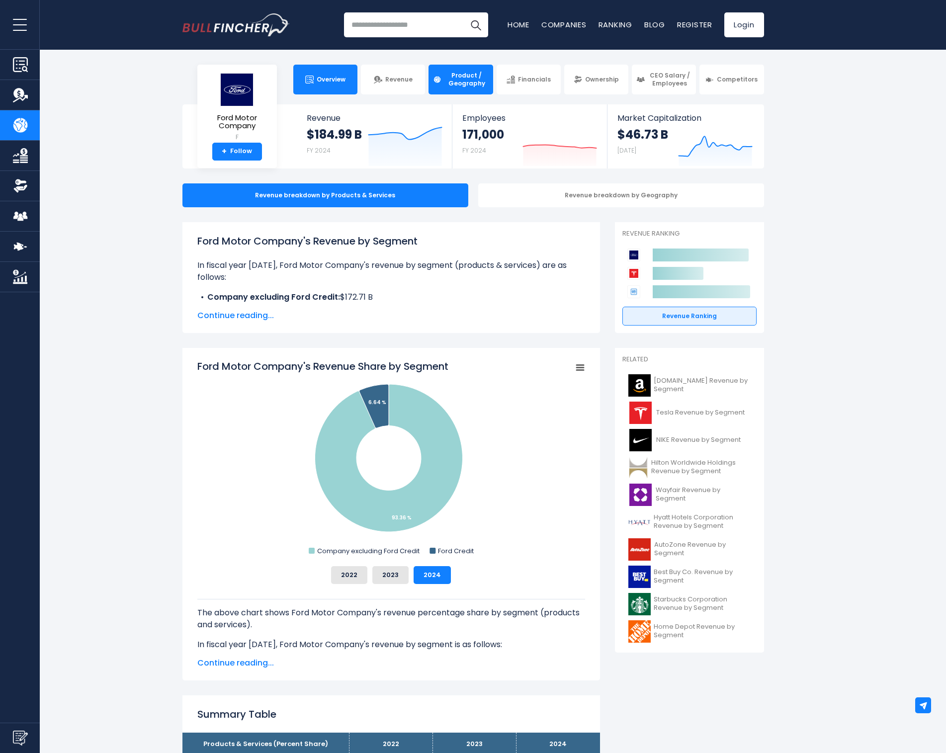
click at [319, 83] on span "Overview" at bounding box center [331, 80] width 29 height 8
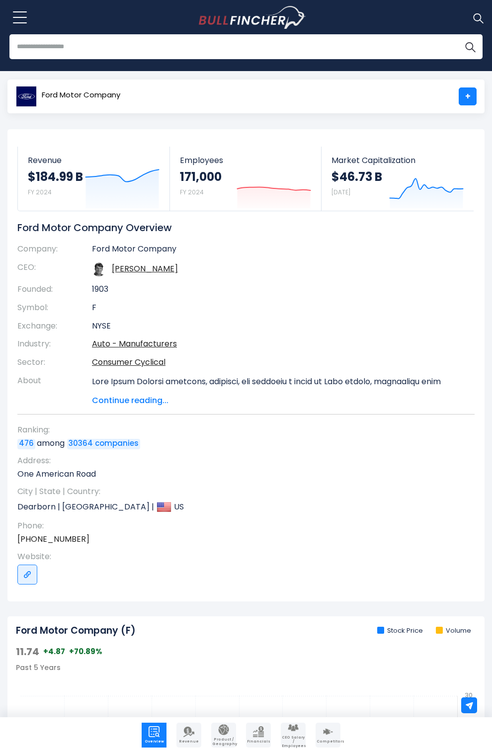
click at [21, 22] on button at bounding box center [19, 17] width 25 height 25
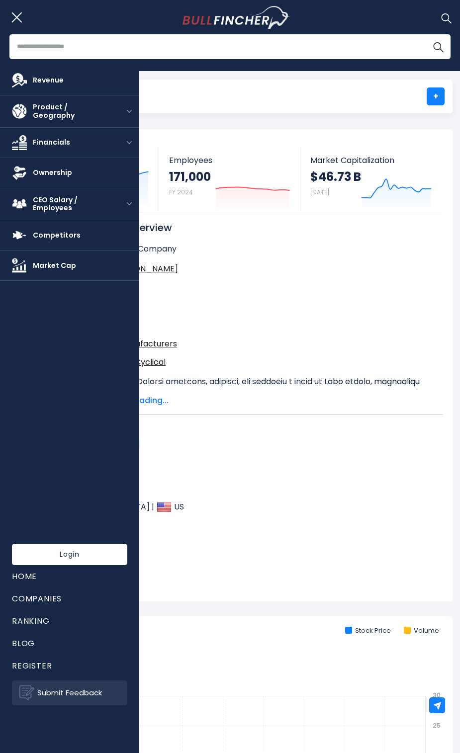
click at [18, 18] on button at bounding box center [19, 17] width 25 height 25
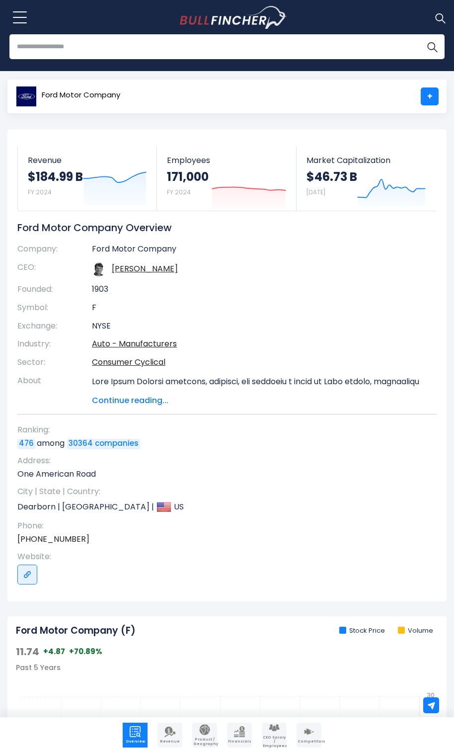
click at [18, 17] on span at bounding box center [20, 17] width 14 height 1
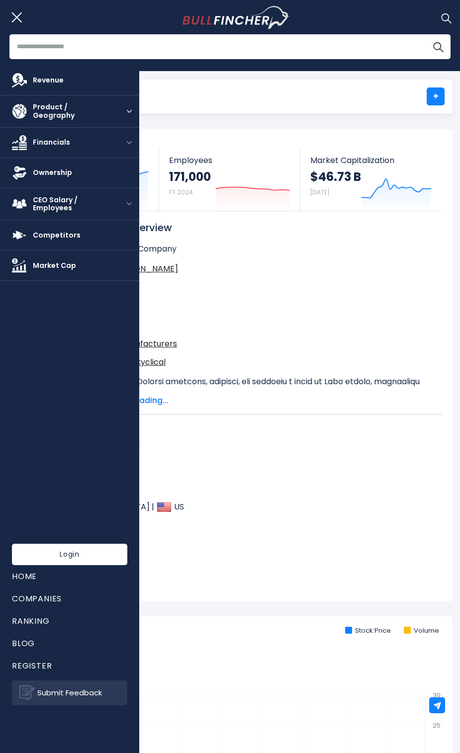
click at [126, 109] on button "open menu" at bounding box center [129, 111] width 20 height 5
click at [132, 110] on button "open menu" at bounding box center [129, 111] width 20 height 5
click at [127, 141] on img "open menu" at bounding box center [129, 142] width 5 height 3
click at [128, 140] on button "open menu" at bounding box center [129, 142] width 20 height 5
click at [129, 203] on img "open menu" at bounding box center [129, 203] width 5 height 3
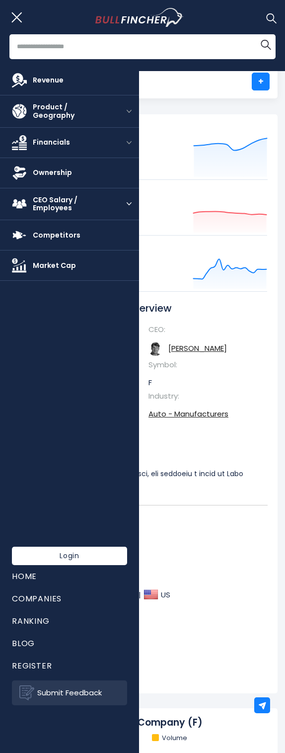
click at [132, 201] on button "open menu" at bounding box center [129, 203] width 20 height 5
click at [131, 141] on img "open menu" at bounding box center [129, 142] width 5 height 3
click at [136, 110] on button "open menu" at bounding box center [129, 111] width 20 height 5
drag, startPoint x: 129, startPoint y: 110, endPoint x: 172, endPoint y: 109, distance: 42.7
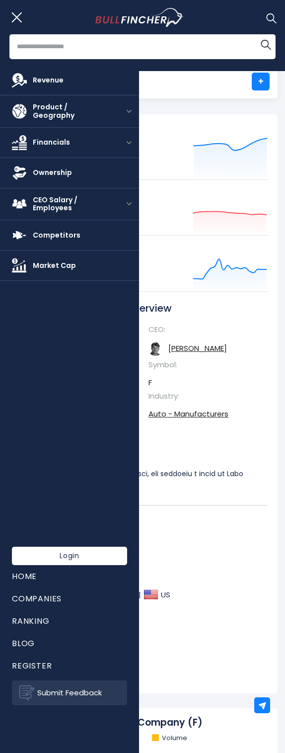
click at [129, 110] on img "open menu" at bounding box center [129, 111] width 5 height 3
click at [14, 17] on button at bounding box center [19, 17] width 25 height 25
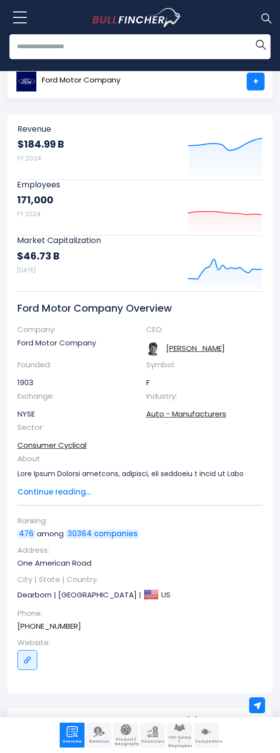
click at [16, 18] on button at bounding box center [19, 17] width 25 height 25
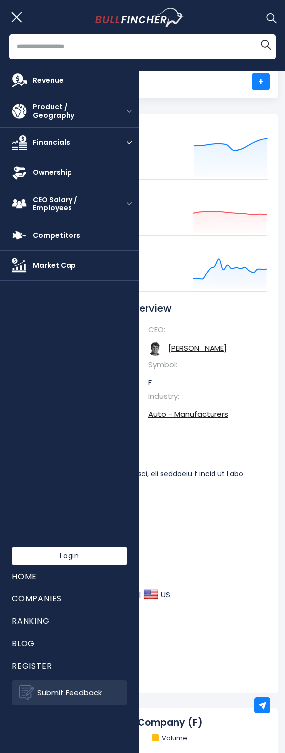
click at [130, 142] on button "open menu" at bounding box center [129, 142] width 20 height 5
click at [130, 141] on img "open menu" at bounding box center [129, 142] width 5 height 3
click at [131, 113] on div "Product / Geography" at bounding box center [69, 111] width 139 height 32
click at [130, 111] on img "open menu" at bounding box center [129, 111] width 5 height 3
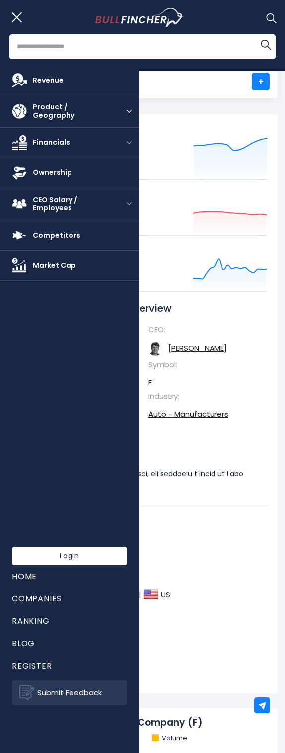
click at [130, 111] on img "open menu" at bounding box center [129, 111] width 5 height 3
click at [131, 110] on img "open menu" at bounding box center [129, 111] width 5 height 3
click at [131, 202] on img "open menu" at bounding box center [129, 203] width 5 height 3
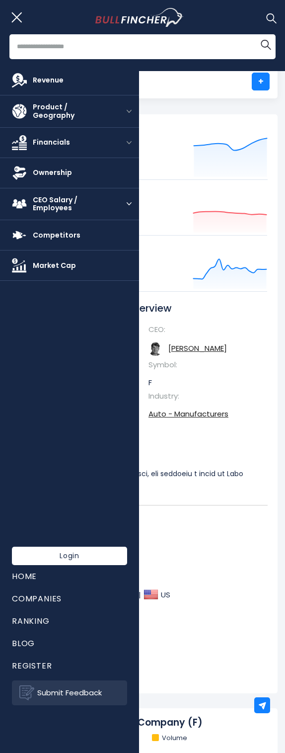
click at [131, 202] on img "open menu" at bounding box center [129, 203] width 5 height 3
click at [117, 198] on link "CEO Salary / Employees" at bounding box center [59, 204] width 119 height 32
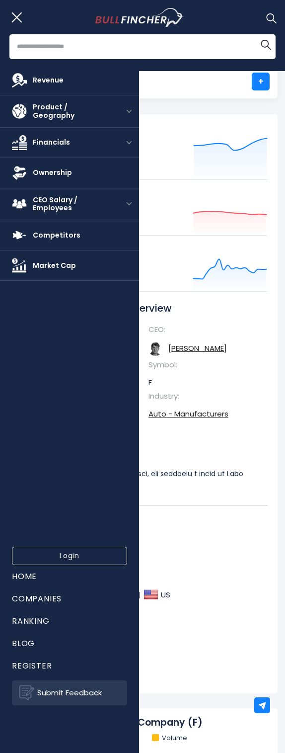
click at [52, 558] on link "Login" at bounding box center [69, 556] width 115 height 18
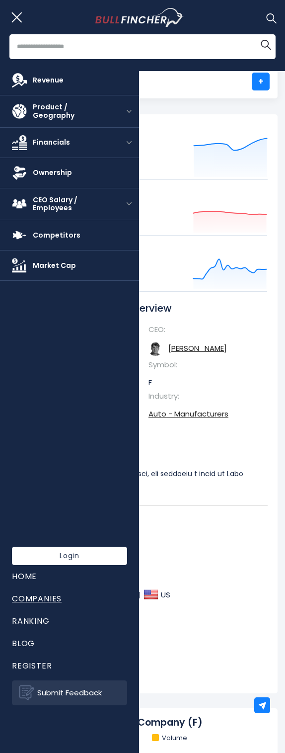
click at [36, 603] on link "Companies" at bounding box center [69, 598] width 115 height 22
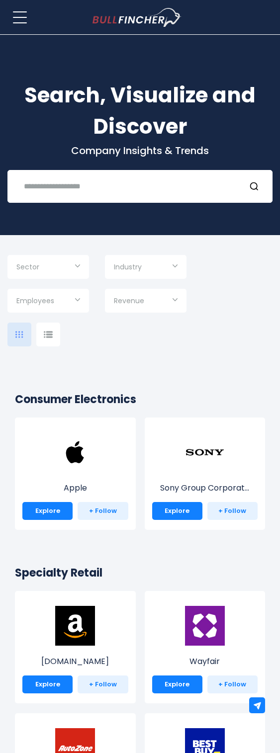
click at [51, 340] on div at bounding box center [48, 334] width 24 height 24
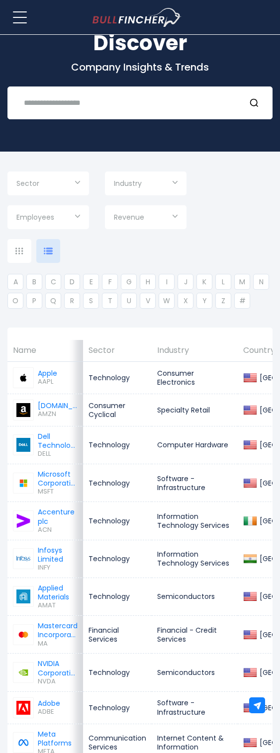
scroll to position [99, 0]
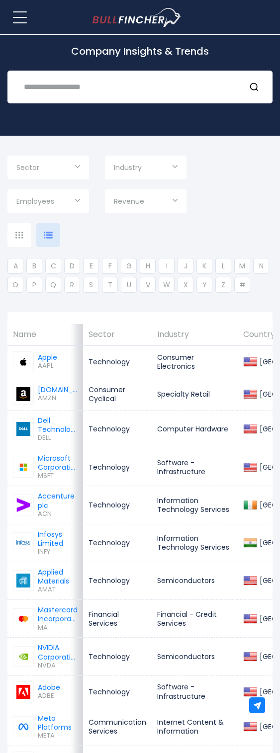
click at [25, 242] on div at bounding box center [19, 235] width 24 height 24
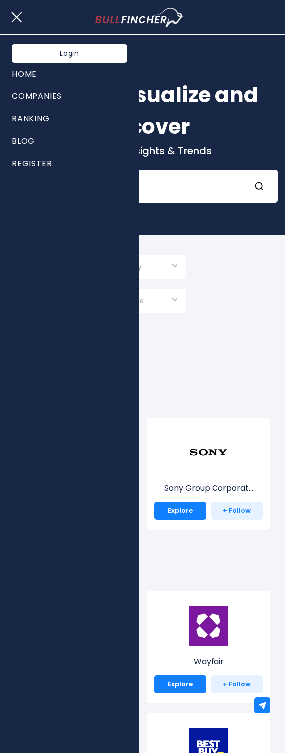
scroll to position [99, 0]
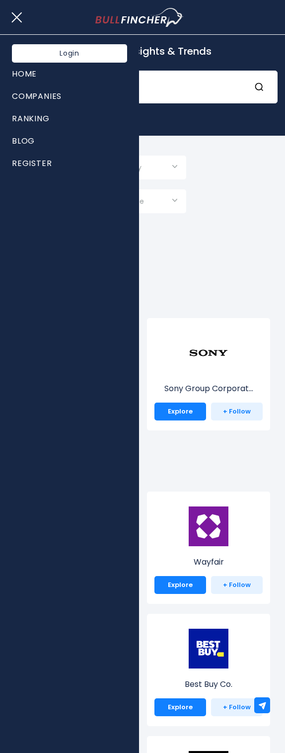
click at [245, 199] on div "Sector Technology Consumer Cyclical Industrials" at bounding box center [142, 185] width 270 height 58
click at [32, 68] on link "Home" at bounding box center [69, 74] width 115 height 22
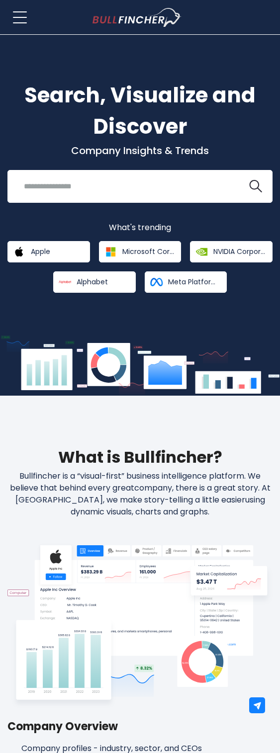
click at [24, 19] on button at bounding box center [19, 17] width 25 height 25
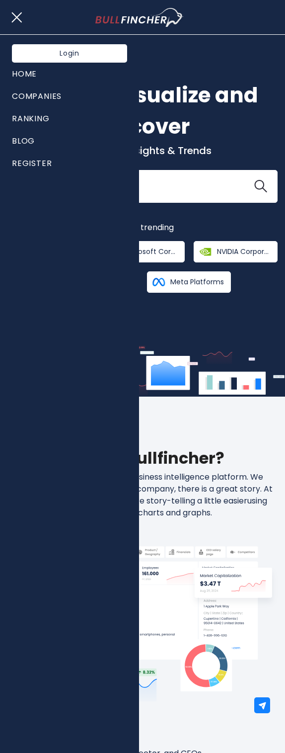
click at [24, 19] on button at bounding box center [19, 17] width 25 height 25
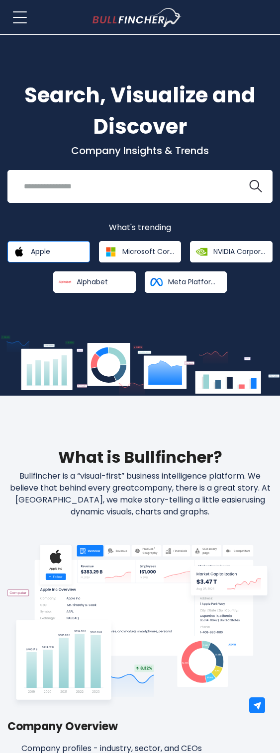
click at [58, 254] on link "Apple" at bounding box center [48, 251] width 82 height 21
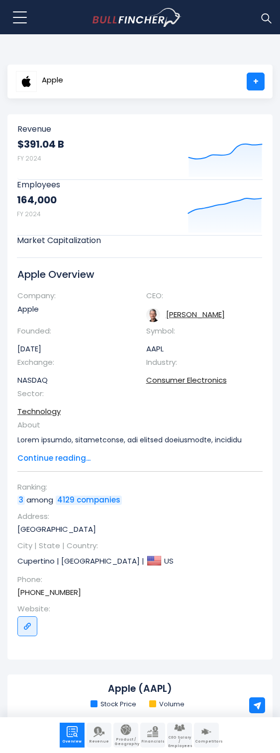
click at [20, 18] on button at bounding box center [19, 17] width 25 height 25
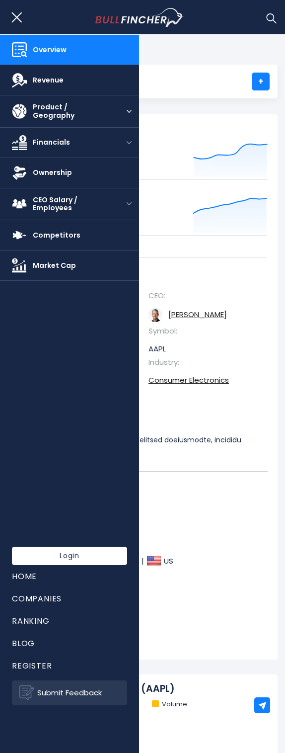
click at [102, 109] on span "Product / Geography" at bounding box center [70, 111] width 75 height 17
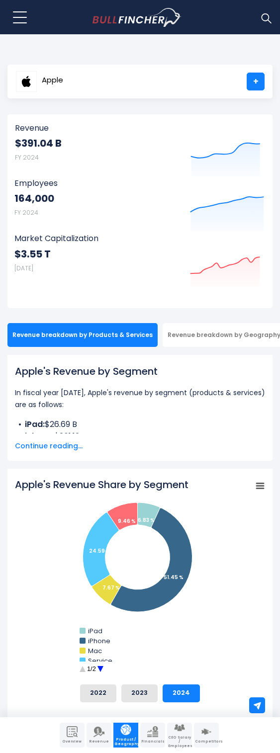
click at [18, 14] on button at bounding box center [19, 17] width 25 height 25
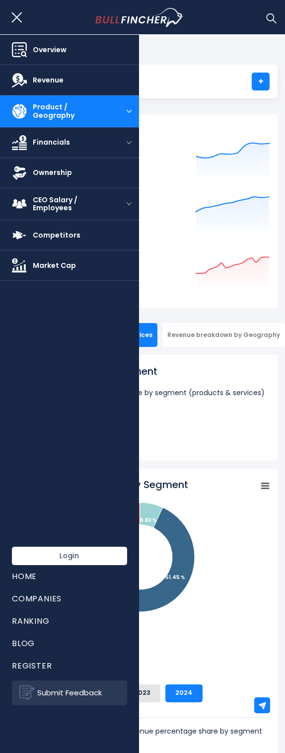
click at [129, 112] on button "open menu" at bounding box center [129, 111] width 20 height 5
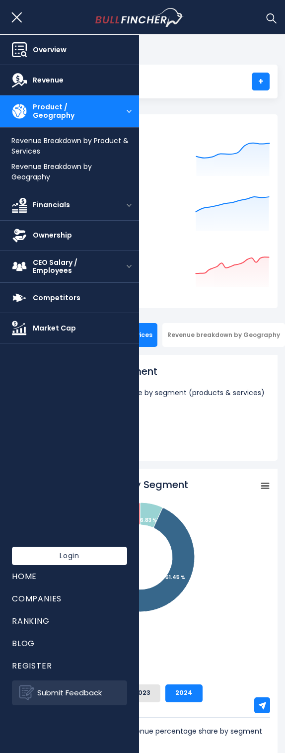
click at [129, 111] on img "open menu" at bounding box center [129, 111] width 5 height 3
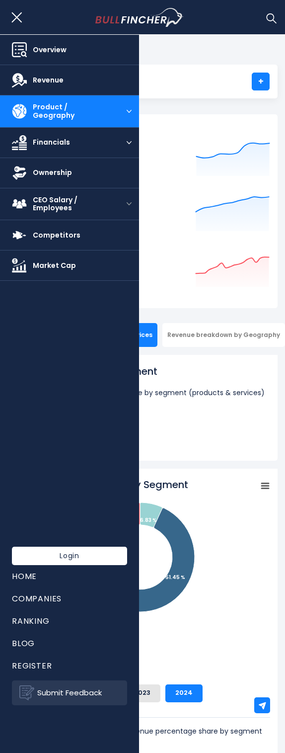
click at [130, 141] on img "open menu" at bounding box center [129, 142] width 5 height 3
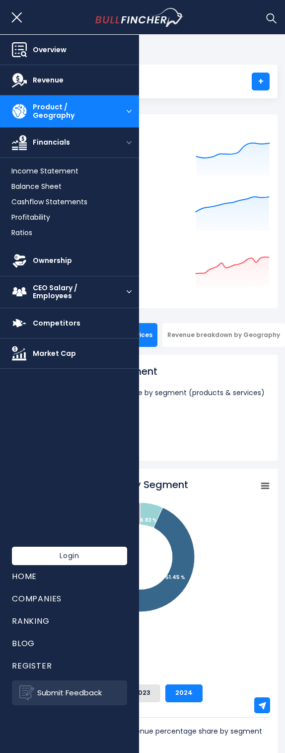
click at [129, 293] on div "CEO Salary / Employees" at bounding box center [69, 292] width 139 height 32
click at [129, 291] on img "open menu" at bounding box center [129, 291] width 5 height 3
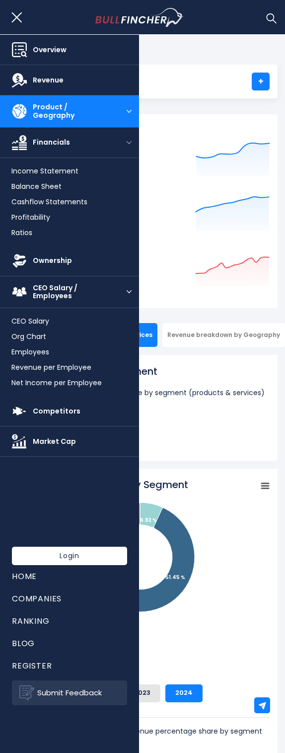
click at [126, 289] on button "open menu" at bounding box center [129, 291] width 20 height 5
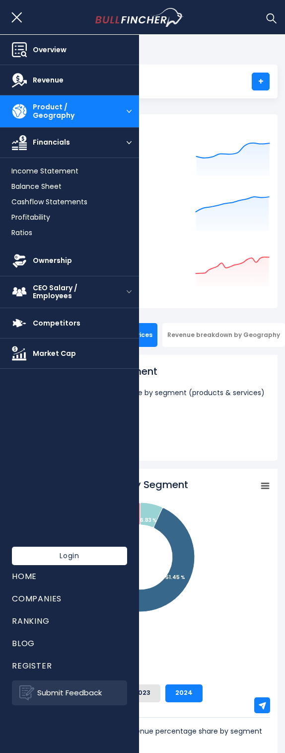
click at [130, 141] on img "open menu" at bounding box center [129, 142] width 5 height 3
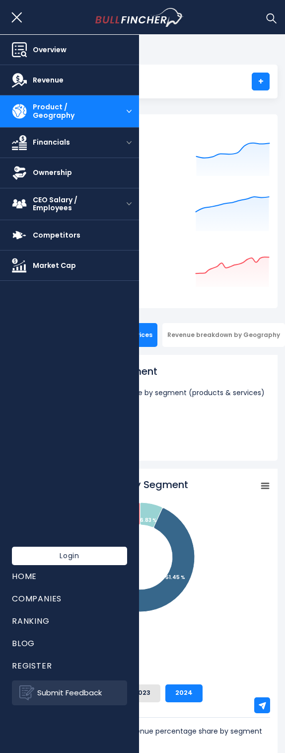
click at [18, 20] on button at bounding box center [19, 17] width 25 height 25
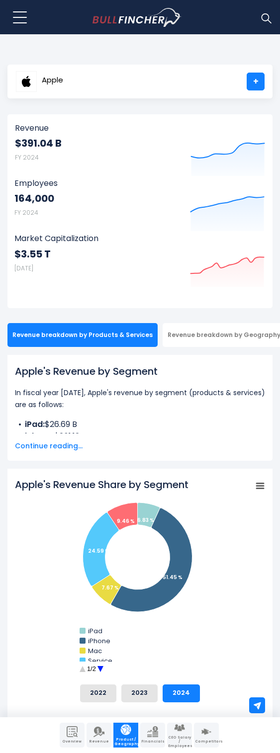
click at [176, 53] on body "Overview Revenue Product / Geography" at bounding box center [140, 376] width 280 height 753
